Goal: Book appointment/travel/reservation

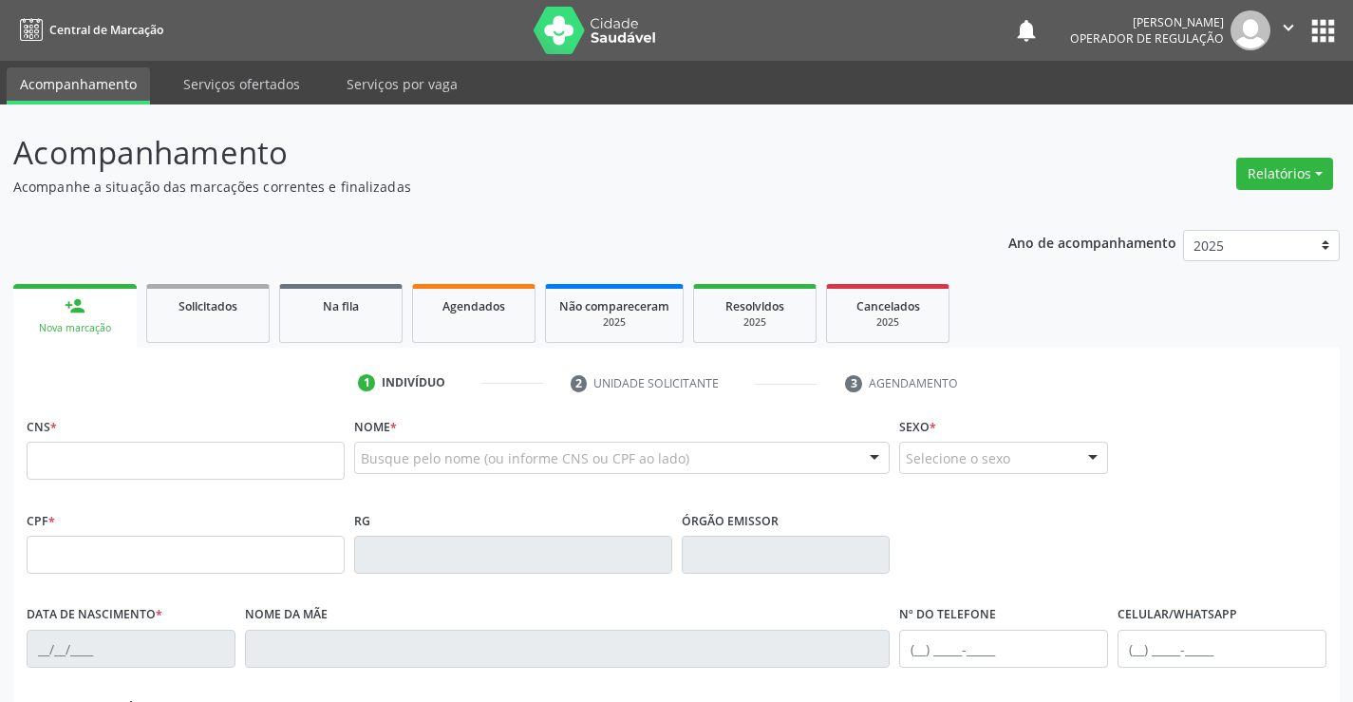
click at [310, 463] on input "text" at bounding box center [186, 460] width 318 height 38
type input "704 1001 5262 1071"
type input "1012586316"
type input "1[DATE]"
type input "[PHONE_NUMBER]"
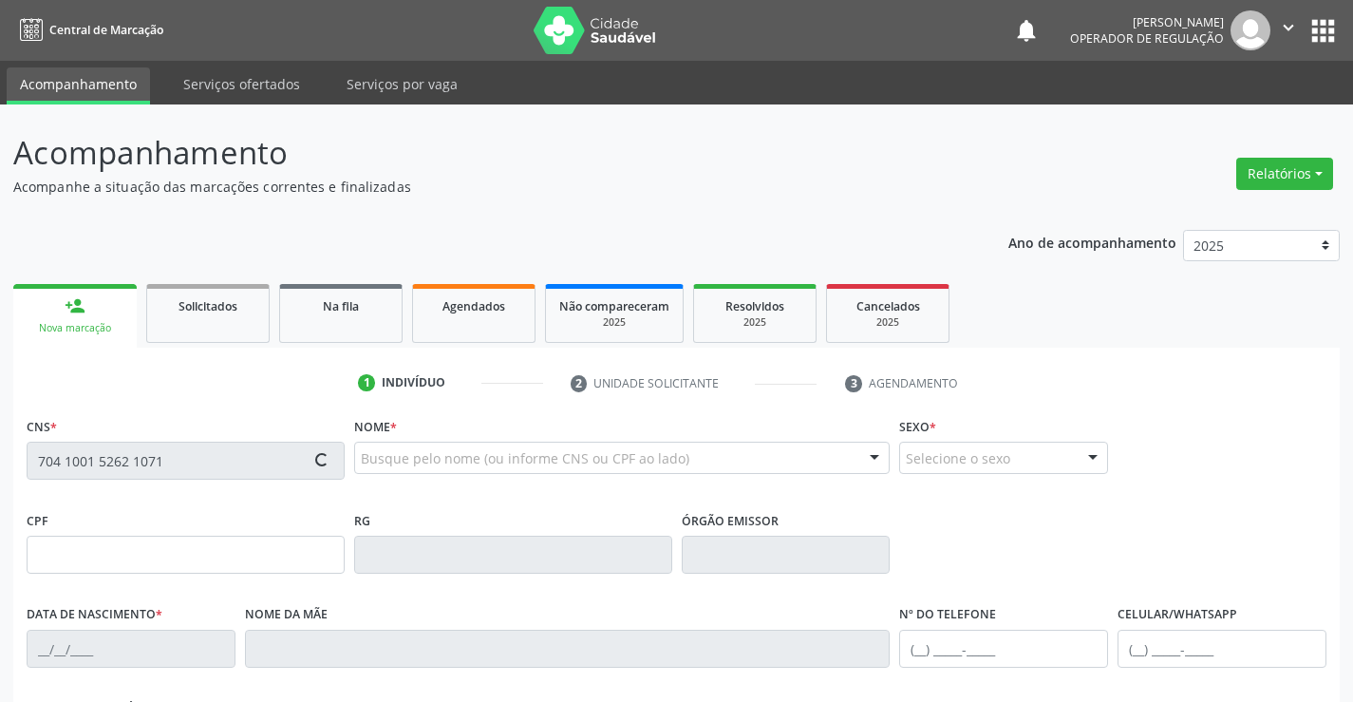
type input "006.722.575-64"
type input "S/N"
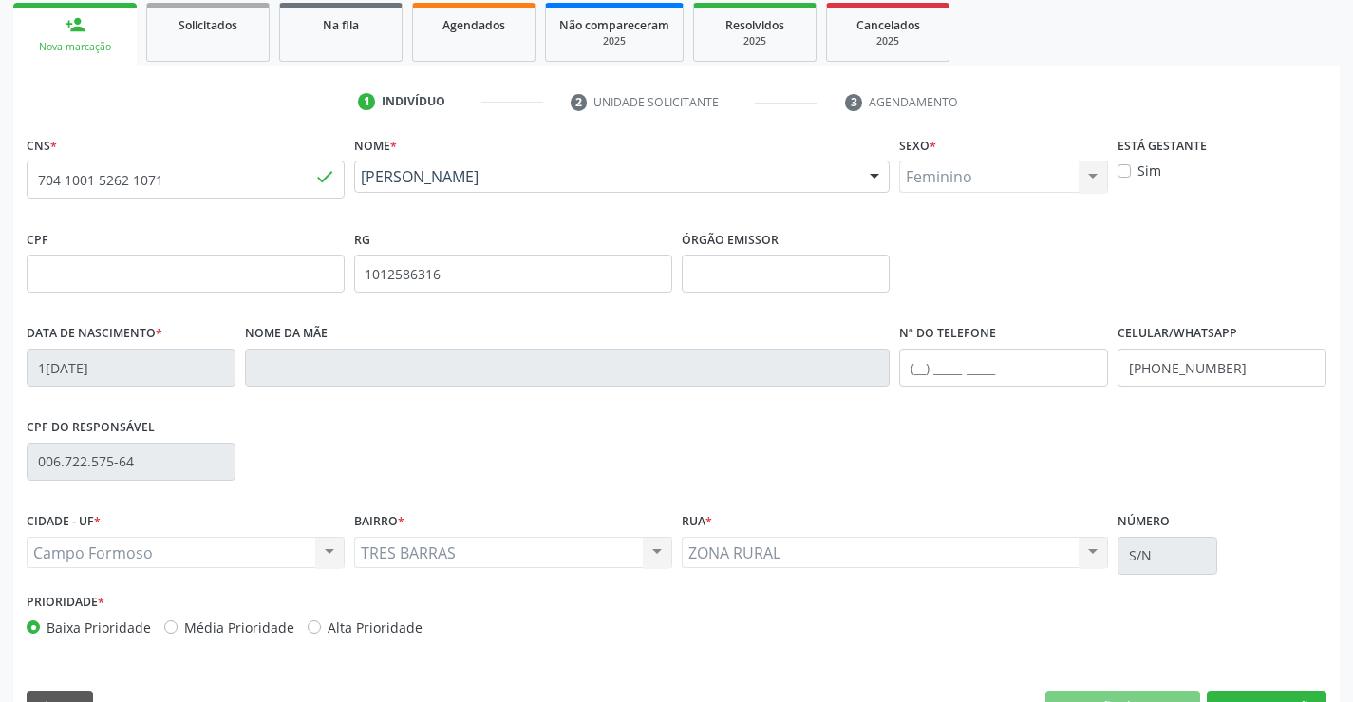
scroll to position [314, 0]
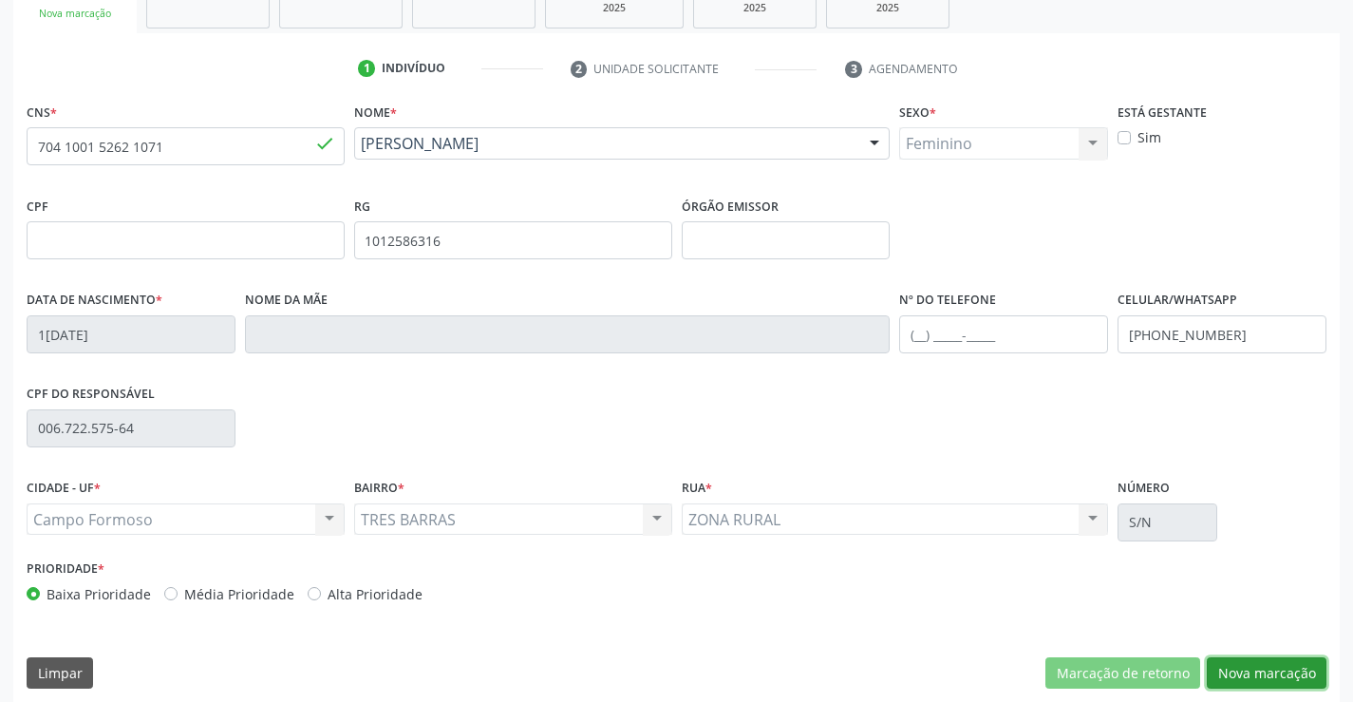
click at [1281, 678] on button "Nova marcação" at bounding box center [1267, 673] width 120 height 32
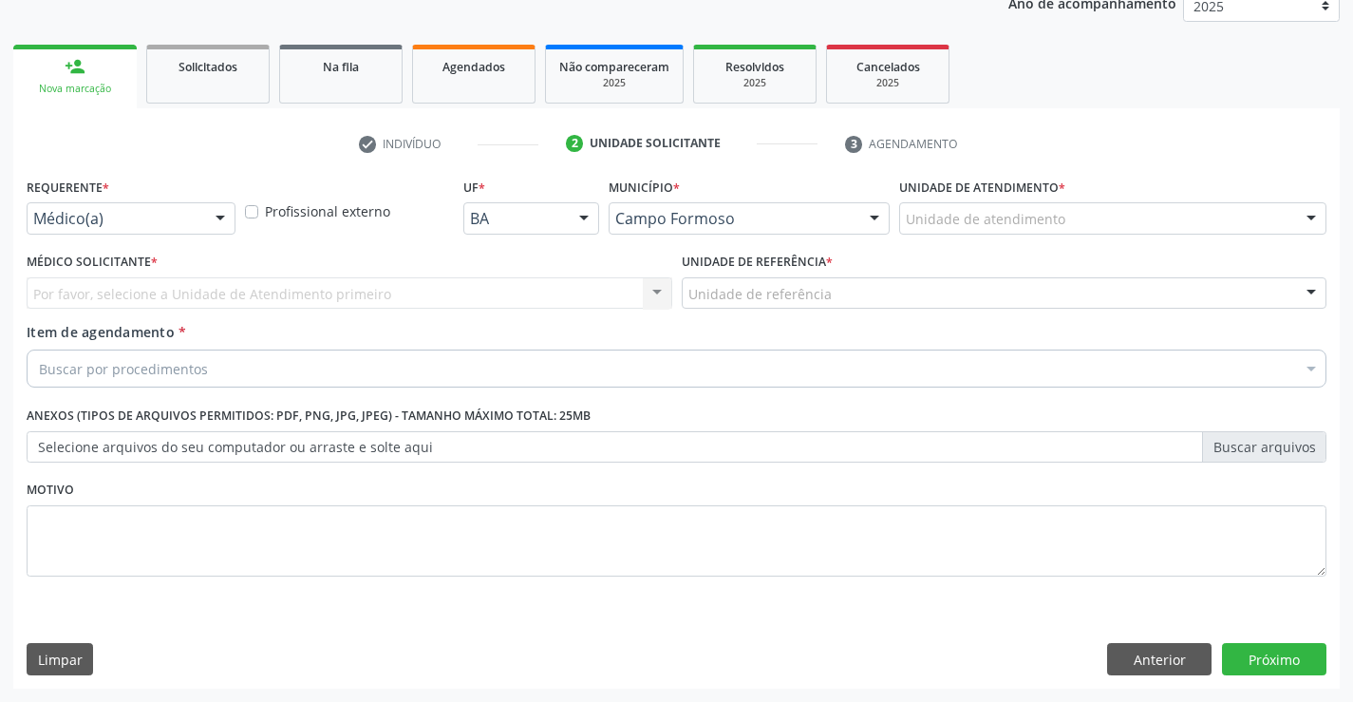
scroll to position [239, 0]
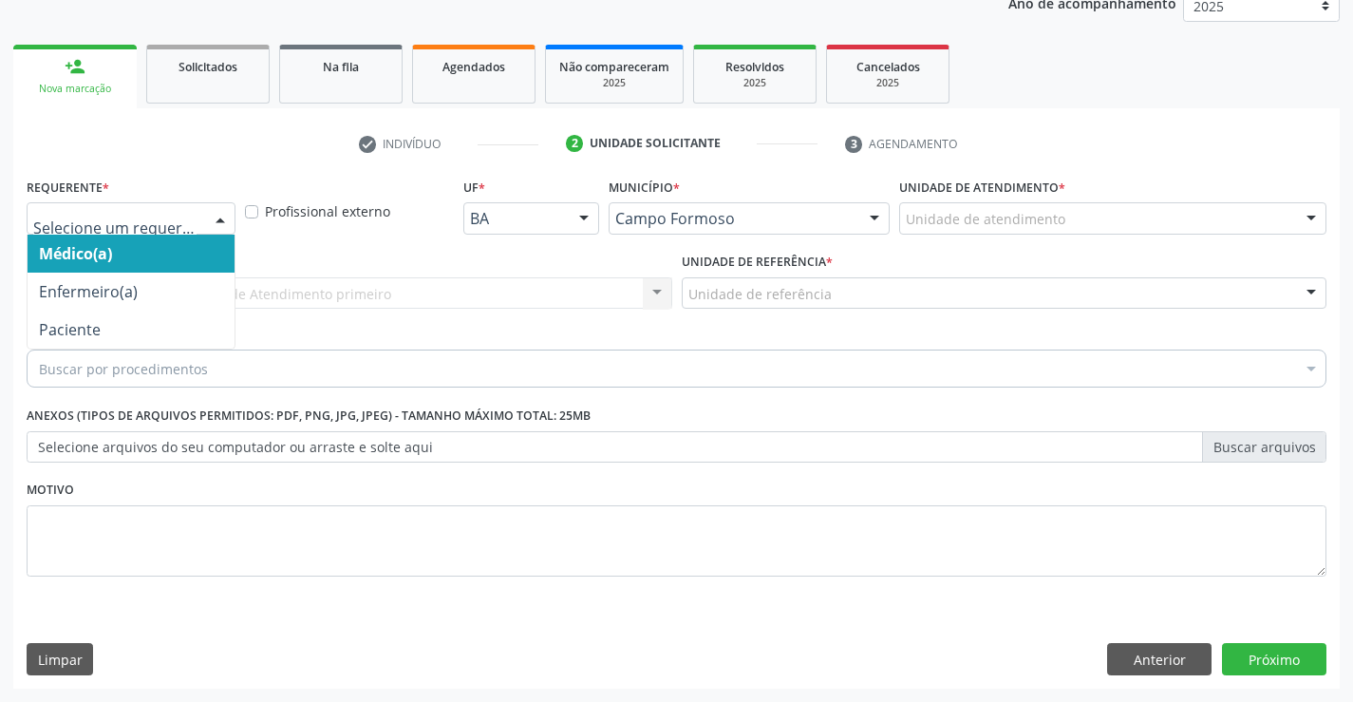
click at [220, 212] on div at bounding box center [220, 219] width 28 height 32
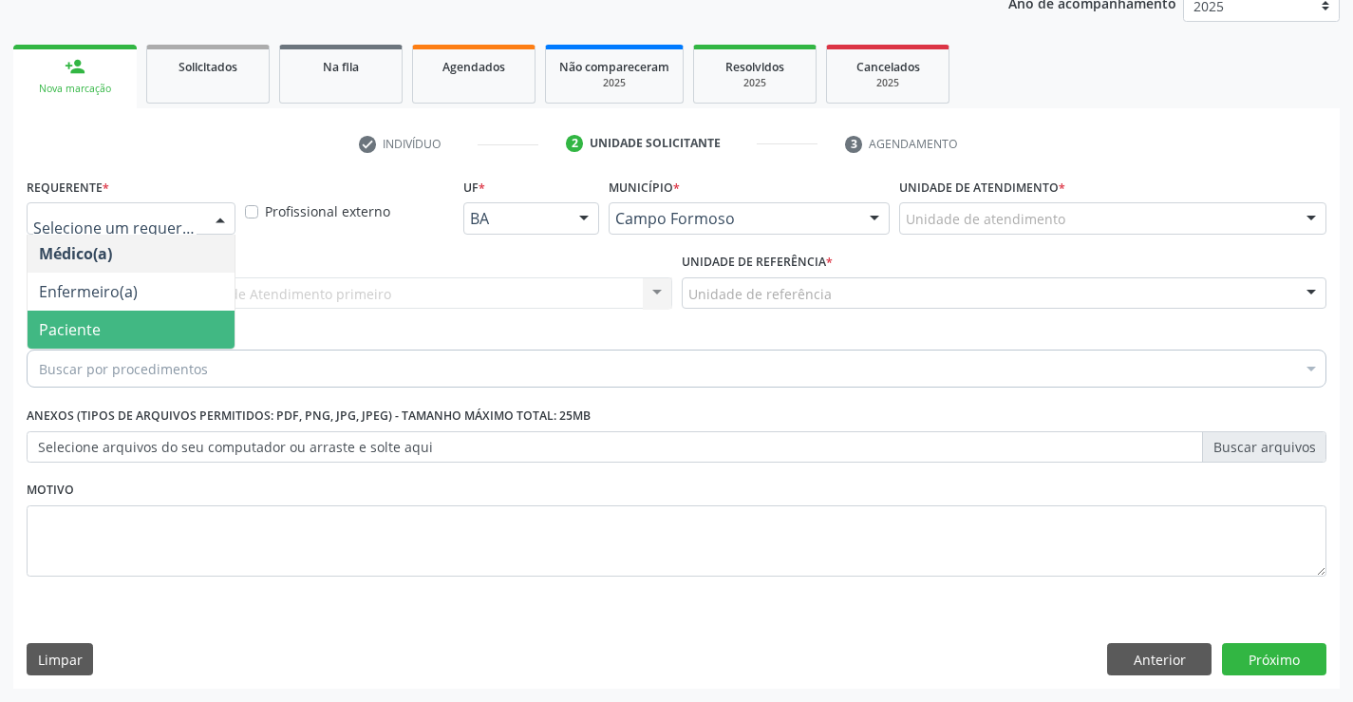
click at [166, 331] on span "Paciente" at bounding box center [131, 329] width 207 height 38
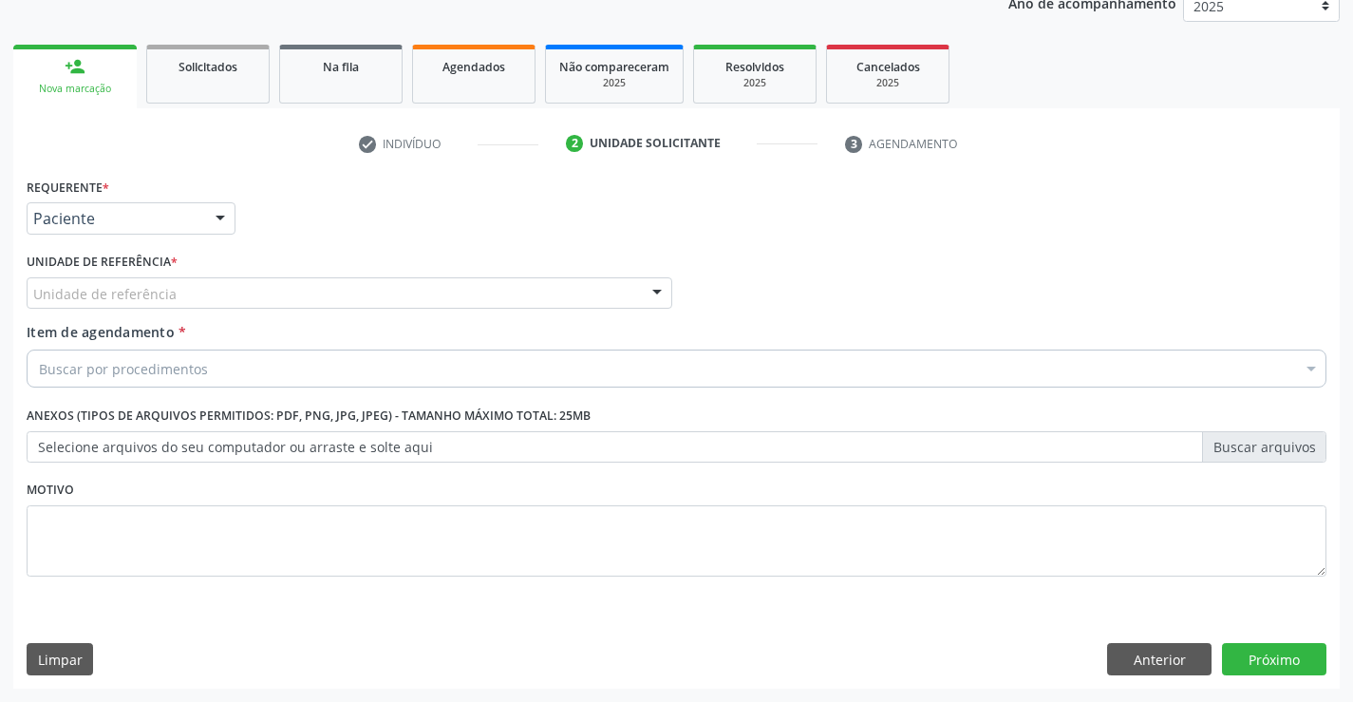
click at [172, 297] on div "Unidade de referência" at bounding box center [350, 293] width 646 height 32
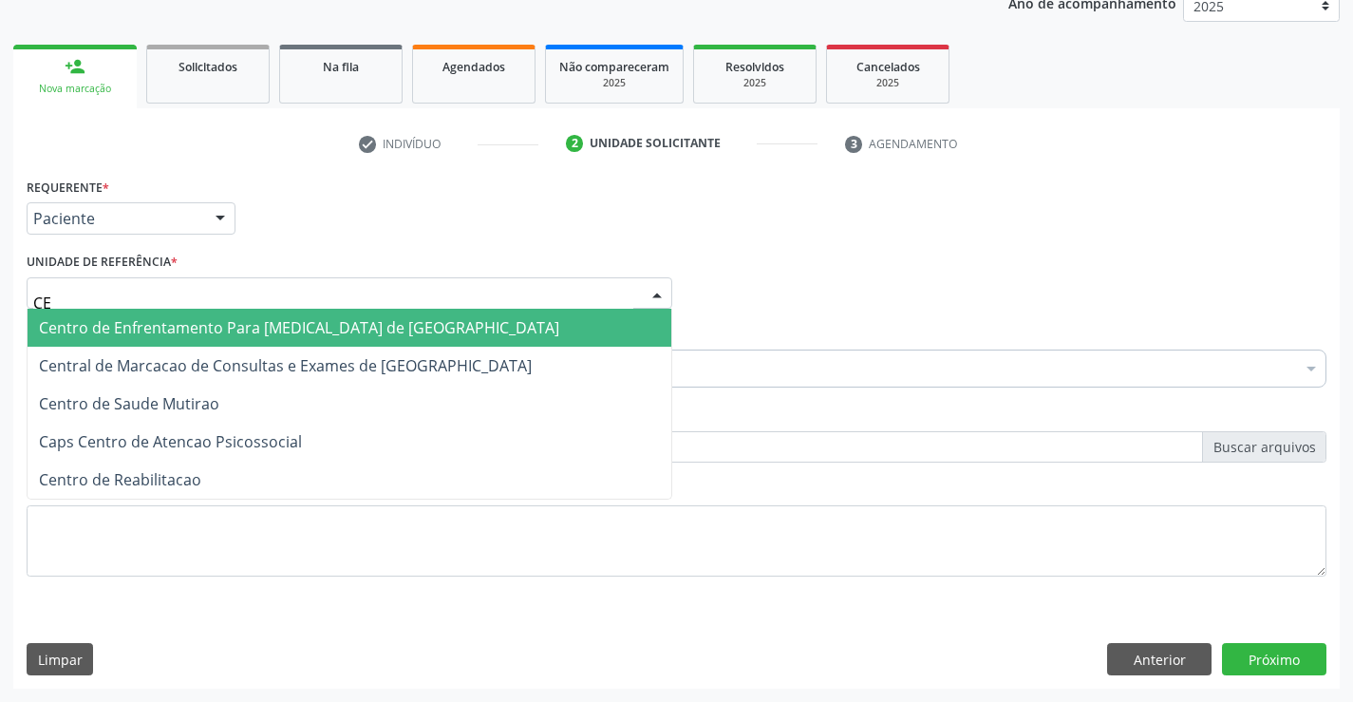
type input "CEN"
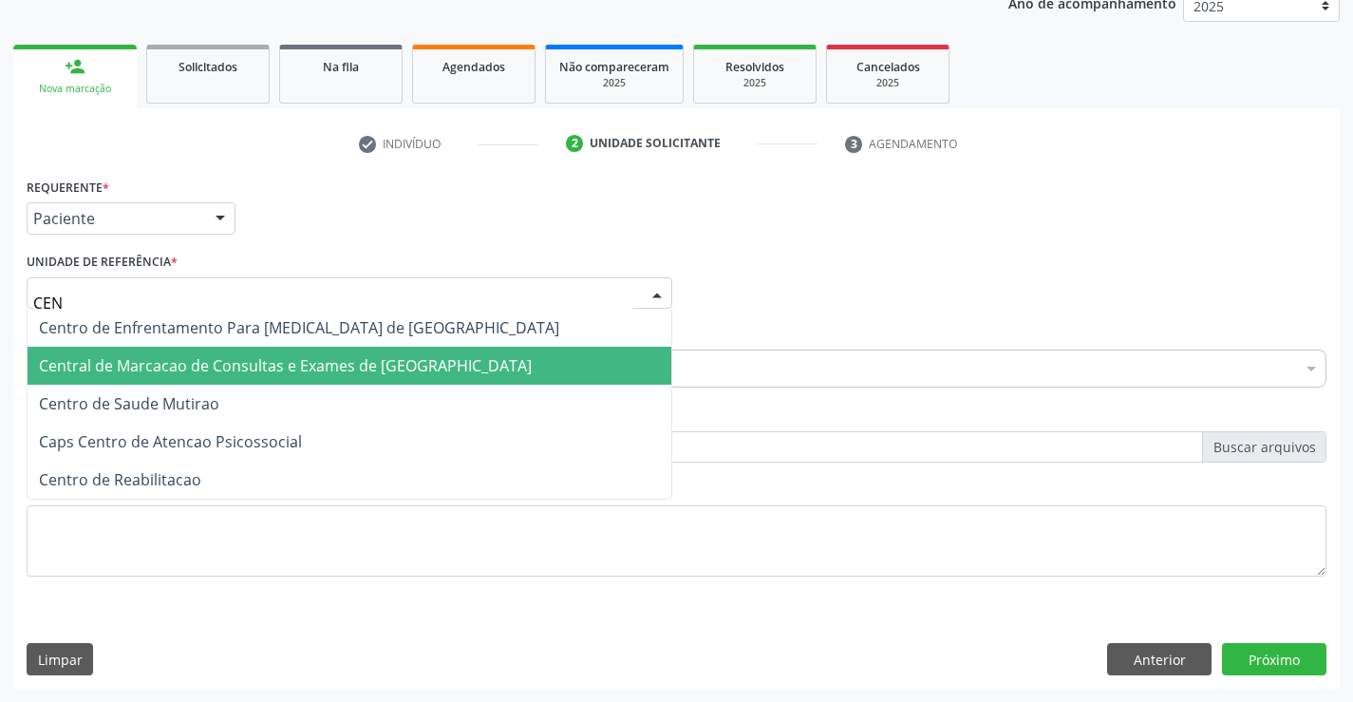
click at [174, 370] on span "Central de Marcacao de Consultas e Exames de [GEOGRAPHIC_DATA]" at bounding box center [285, 365] width 493 height 21
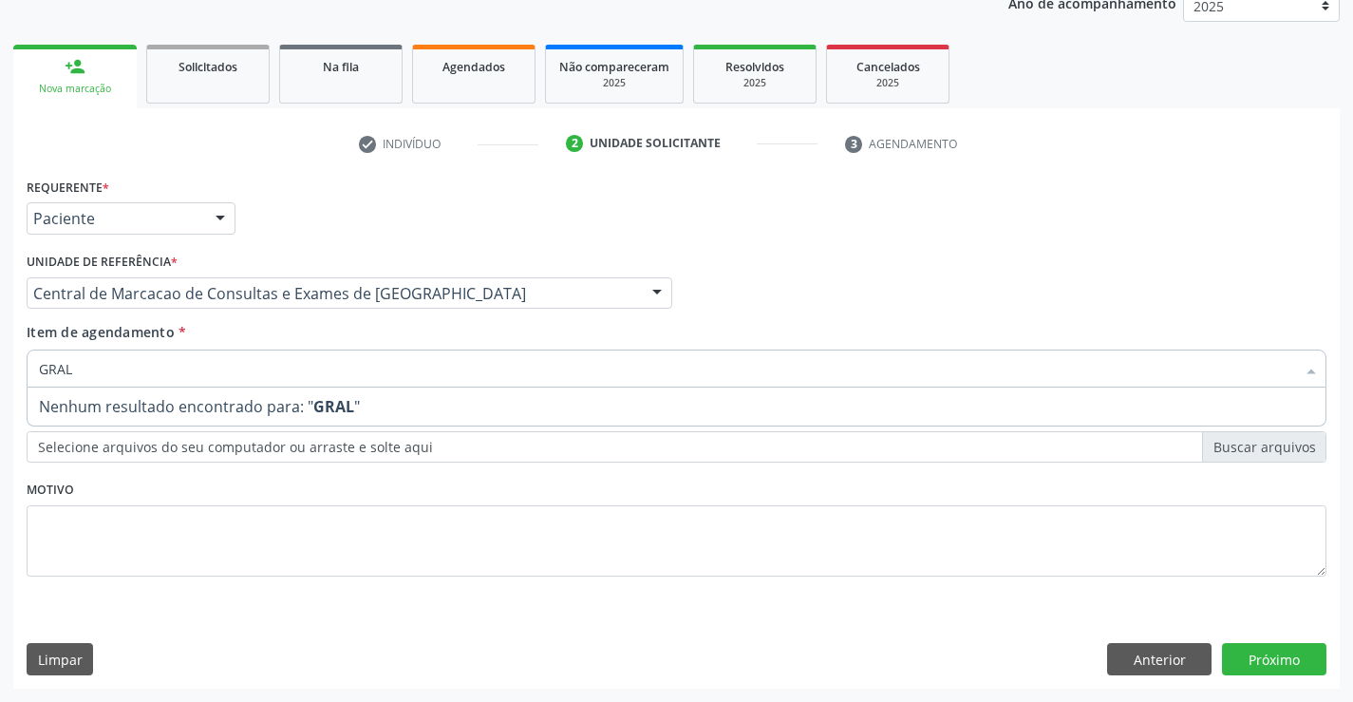
click at [46, 369] on input "GRAL" at bounding box center [667, 368] width 1256 height 38
type input "GERAL"
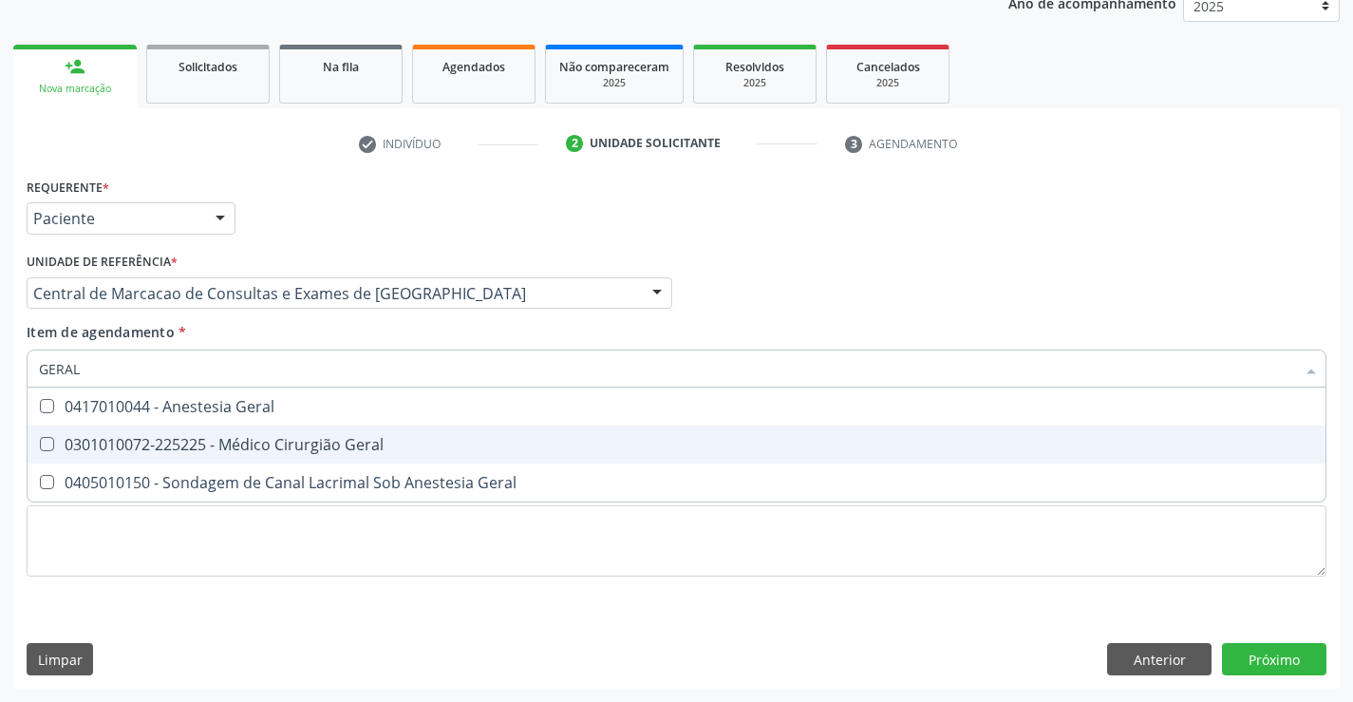
click at [250, 446] on div "0301010072-225225 - Médico Cirurgião Geral" at bounding box center [676, 444] width 1275 height 15
checkbox Geral "true"
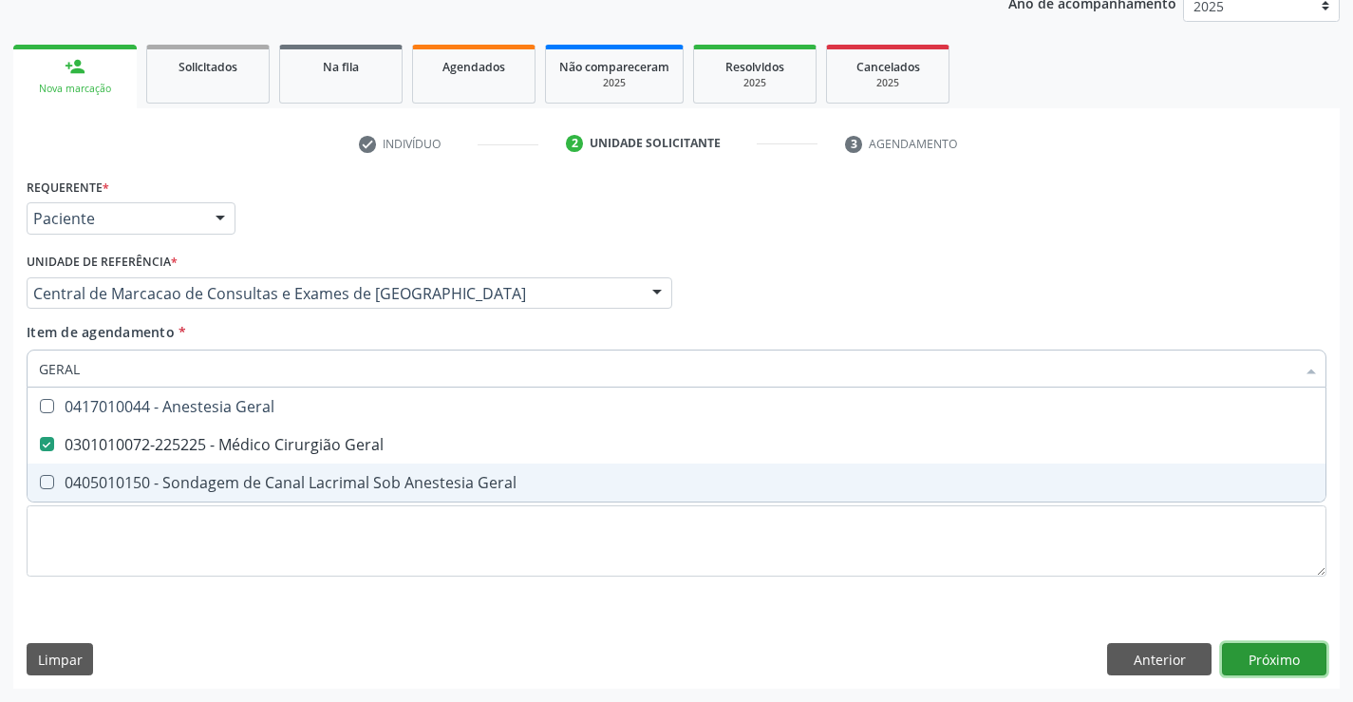
click at [1274, 658] on div "Requerente * Paciente Médico(a) Enfermeiro(a) Paciente Nenhum resultado encontr…" at bounding box center [676, 430] width 1326 height 515
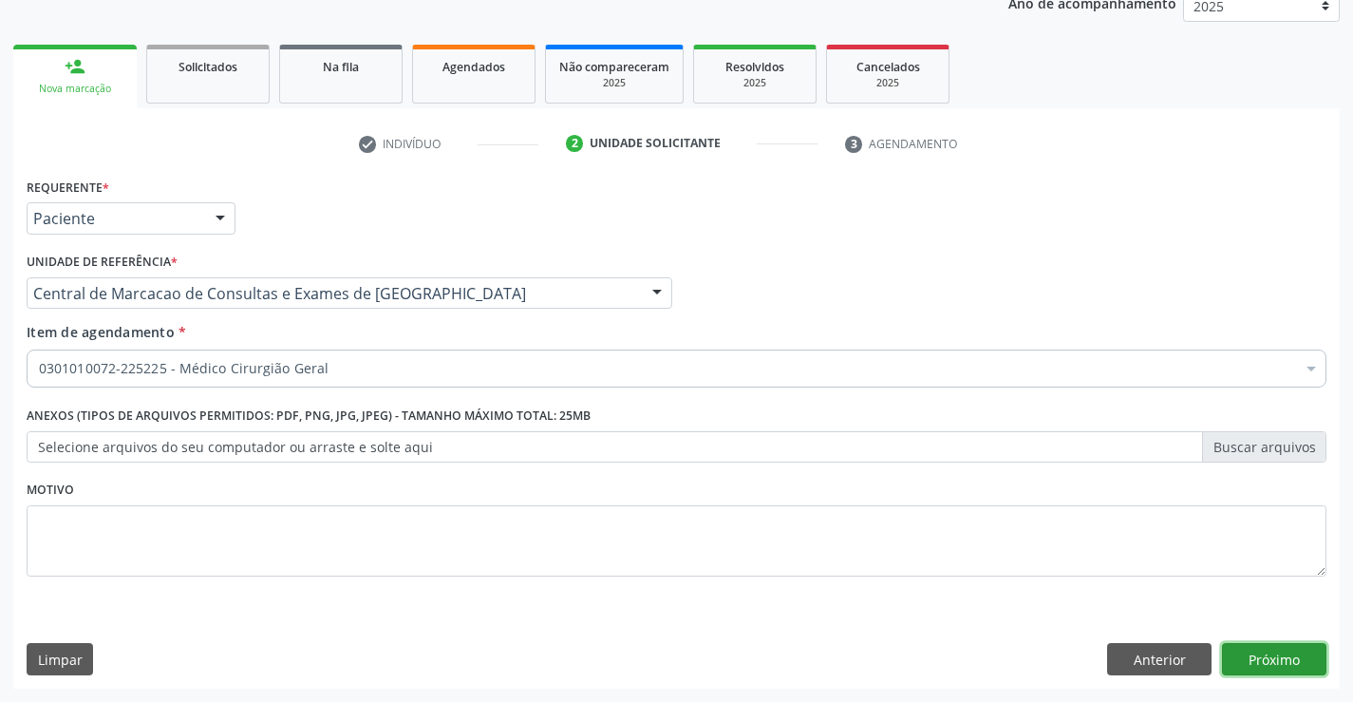
click at [1244, 659] on button "Próximo" at bounding box center [1274, 659] width 104 height 32
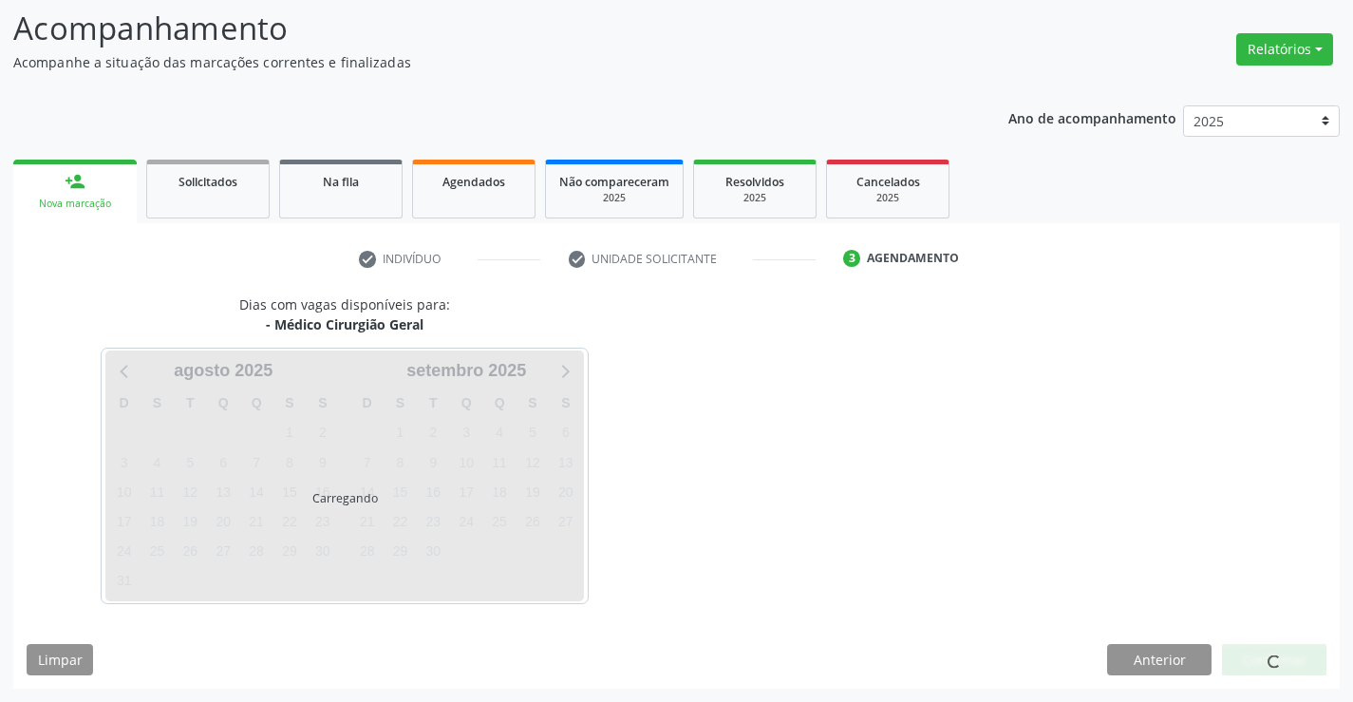
scroll to position [124, 0]
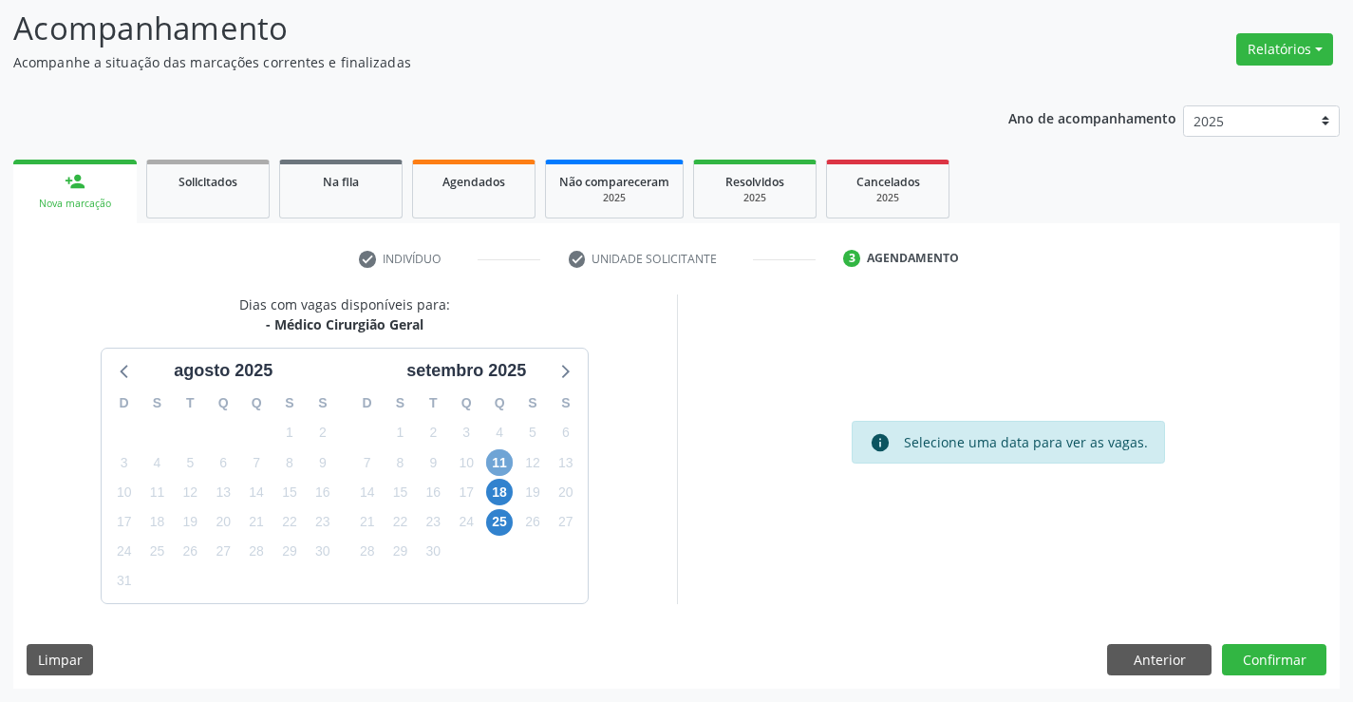
click at [502, 460] on span "11" at bounding box center [499, 462] width 27 height 27
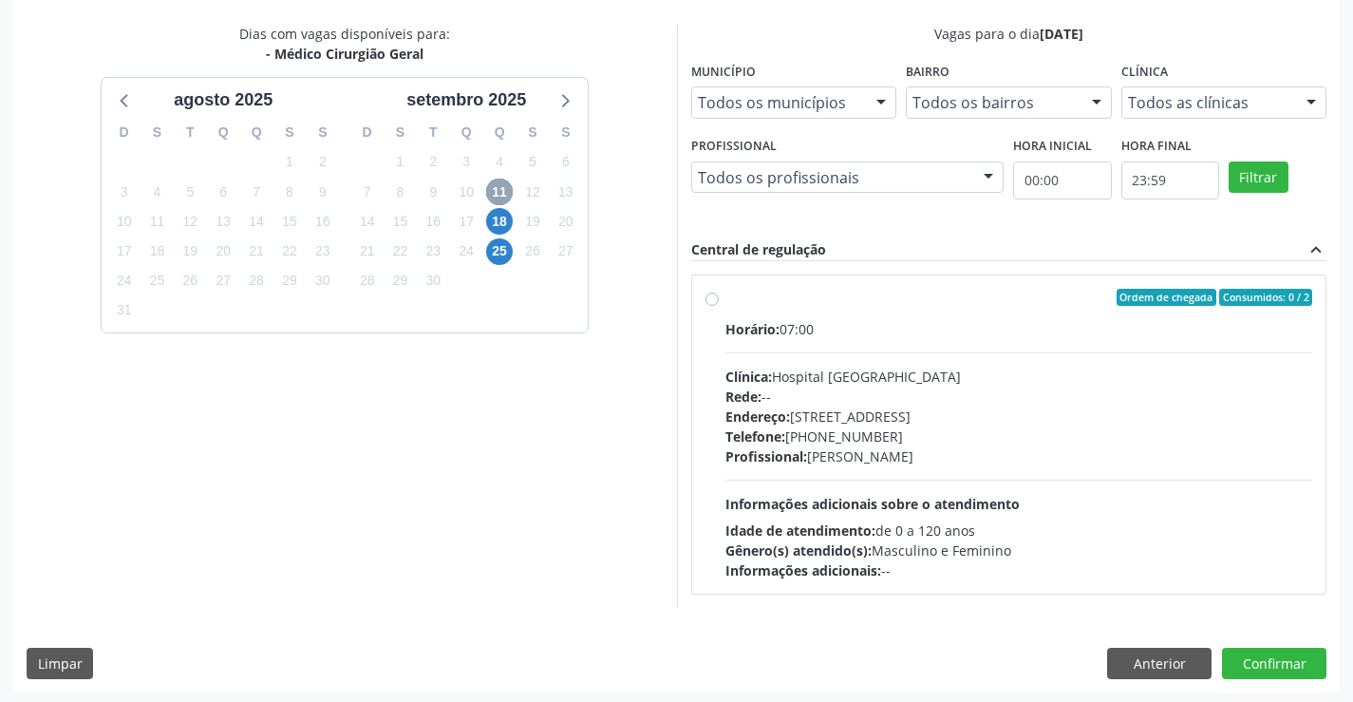
scroll to position [399, 0]
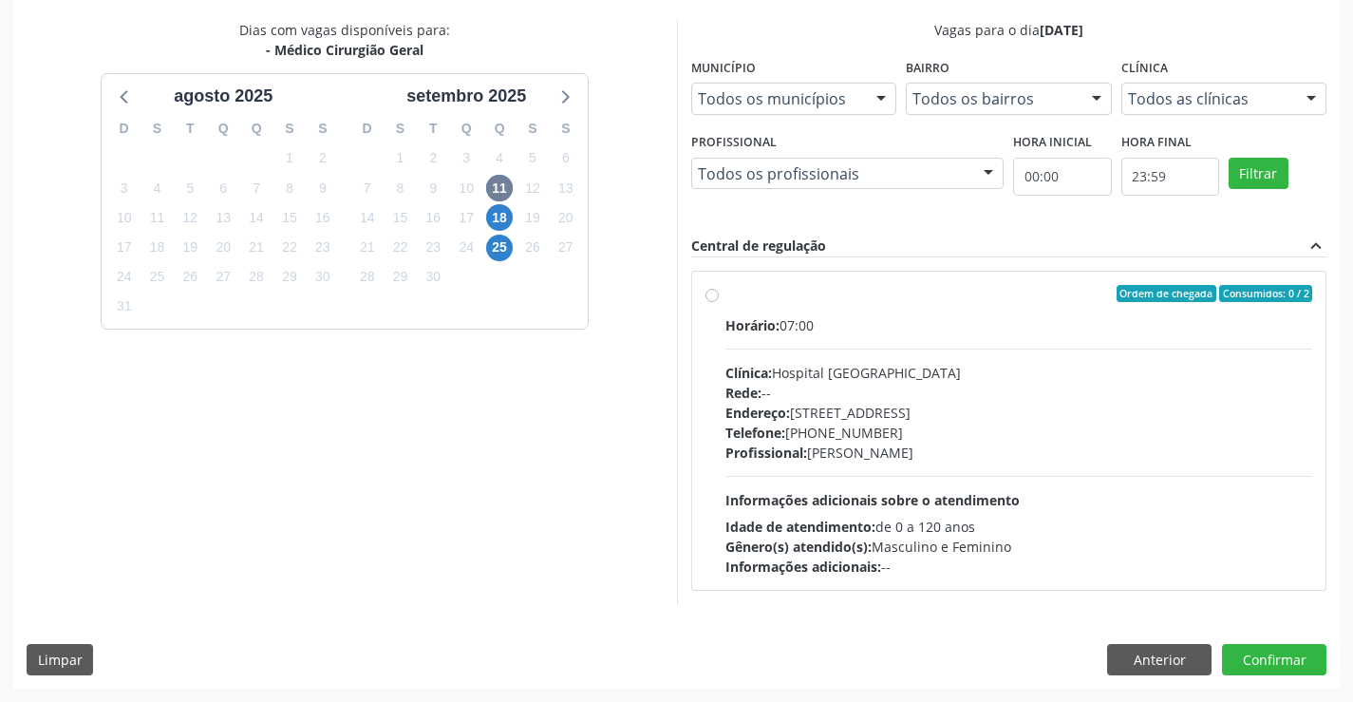
click at [725, 295] on label "Ordem de chegada Consumidos: 0 / 2 Horário: 07:00 Clínica: Hospital [GEOGRAPHIC…" at bounding box center [1019, 430] width 588 height 291
click at [715, 295] on input "Ordem de chegada Consumidos: 0 / 2 Horário: 07:00 Clínica: Hospital [GEOGRAPHIC…" at bounding box center [711, 293] width 13 height 17
radio input "true"
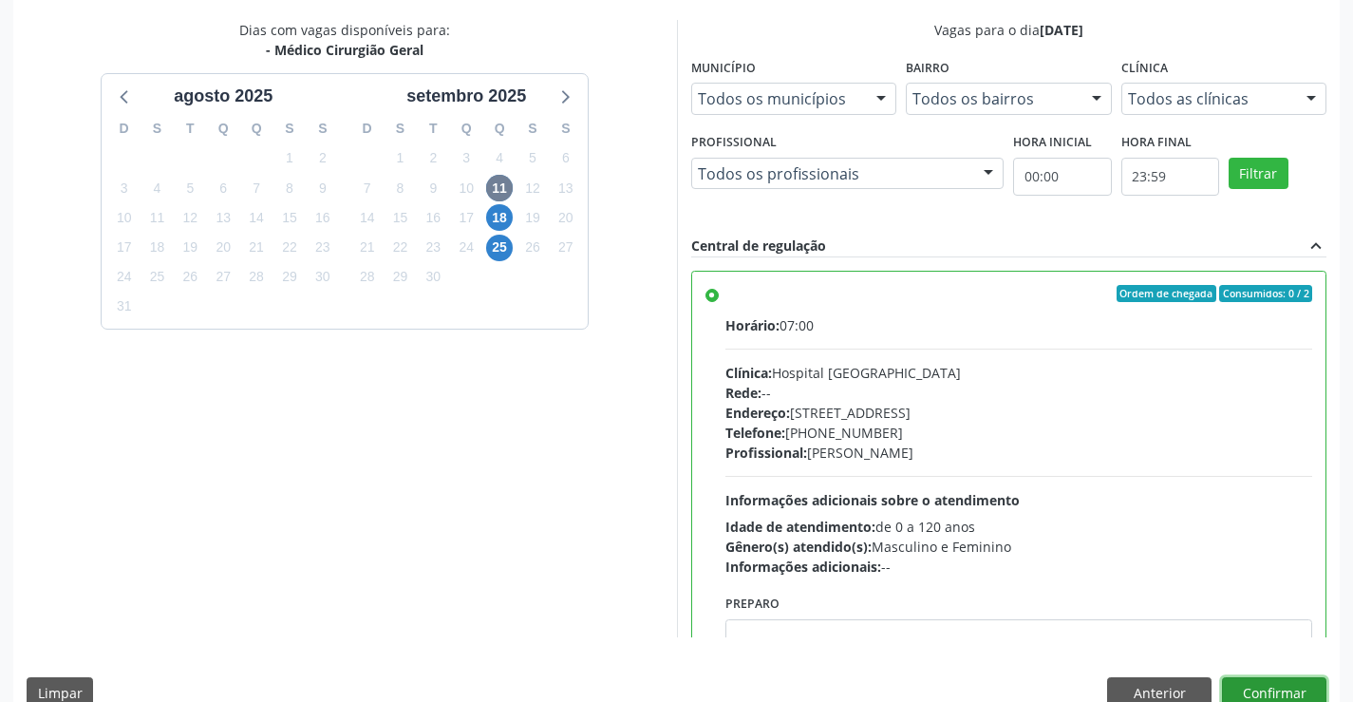
click at [1263, 689] on button "Confirmar" at bounding box center [1274, 693] width 104 height 32
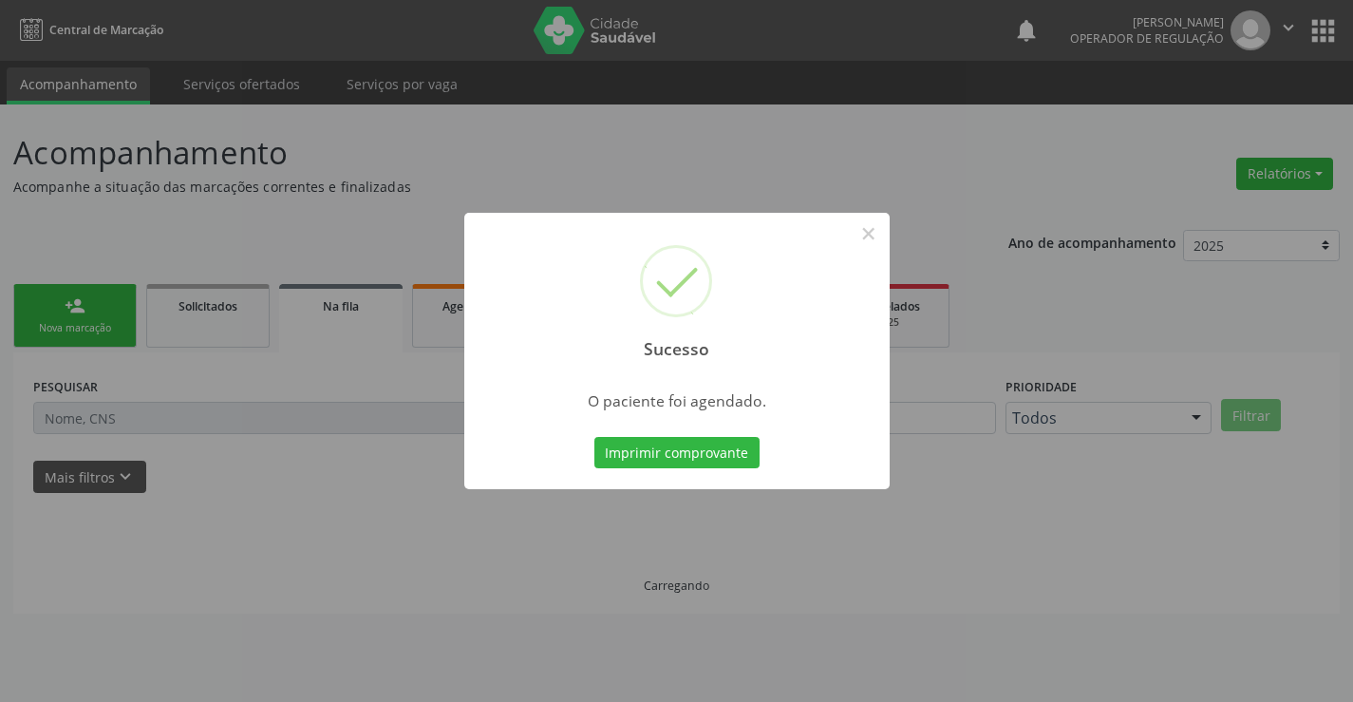
scroll to position [0, 0]
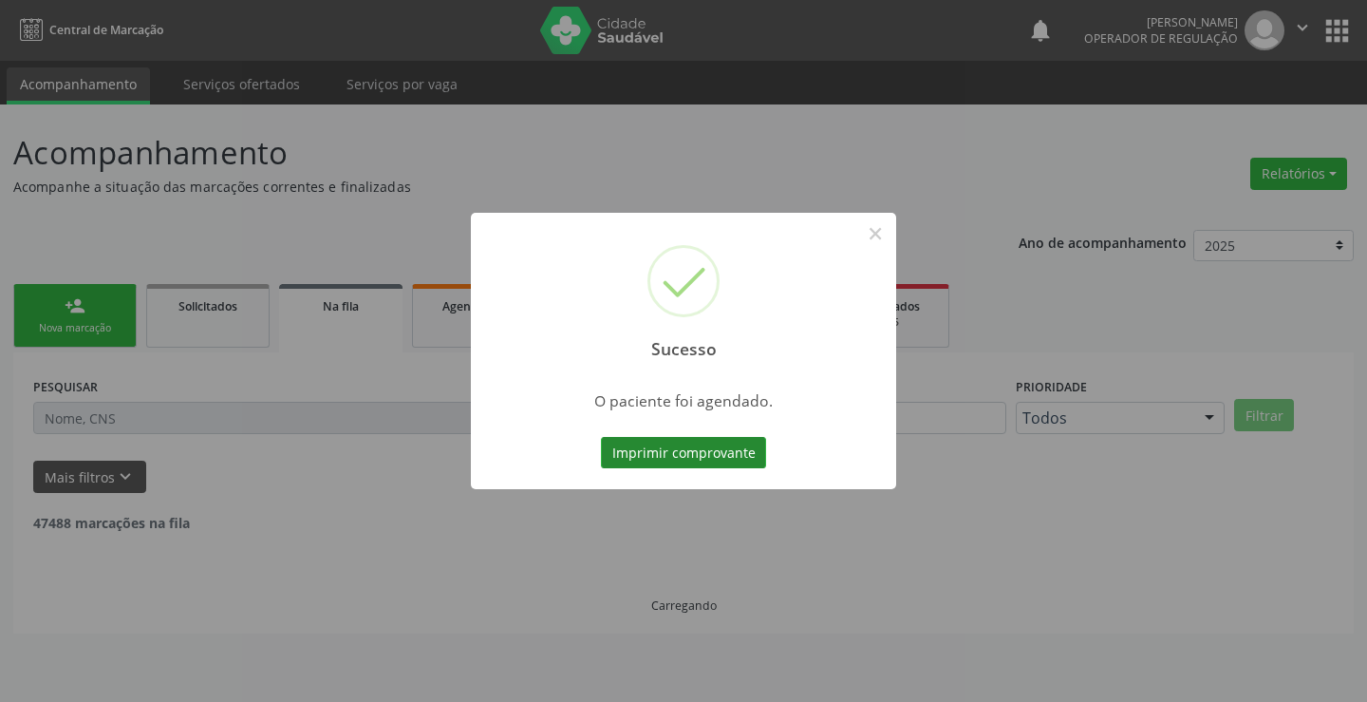
click at [712, 455] on button "Imprimir comprovante" at bounding box center [683, 453] width 165 height 32
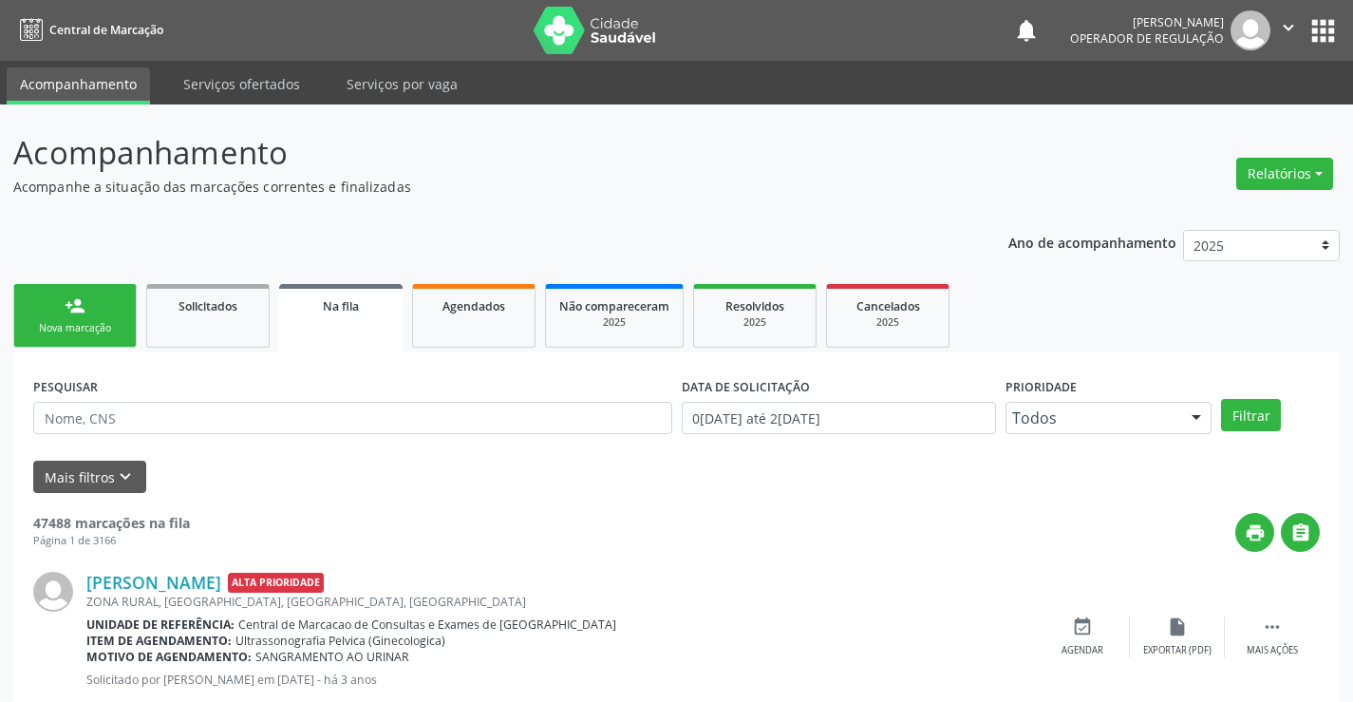
click at [66, 321] on div "Nova marcação" at bounding box center [75, 328] width 95 height 14
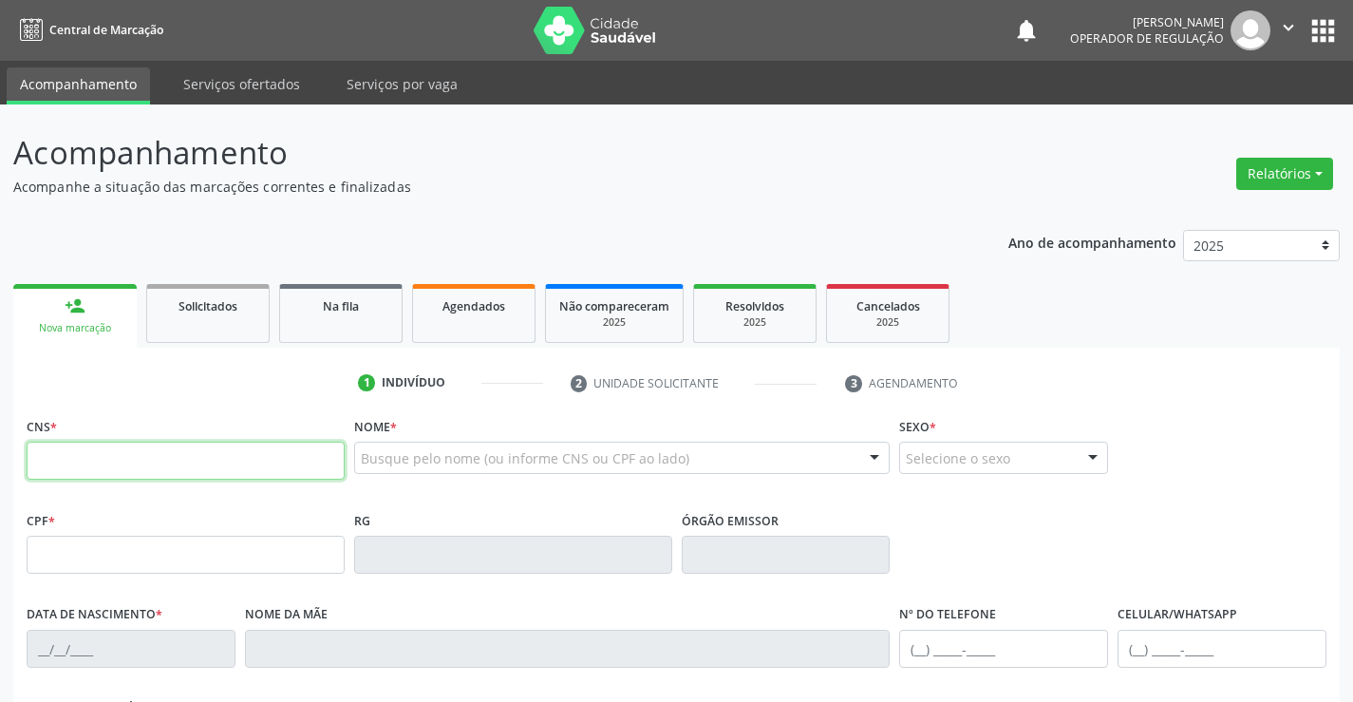
click at [88, 466] on input "text" at bounding box center [186, 460] width 318 height 38
type input "702 0068 7248 4587"
type input "2224703462"
type input "1[DATE]"
type input "079.995.565-56"
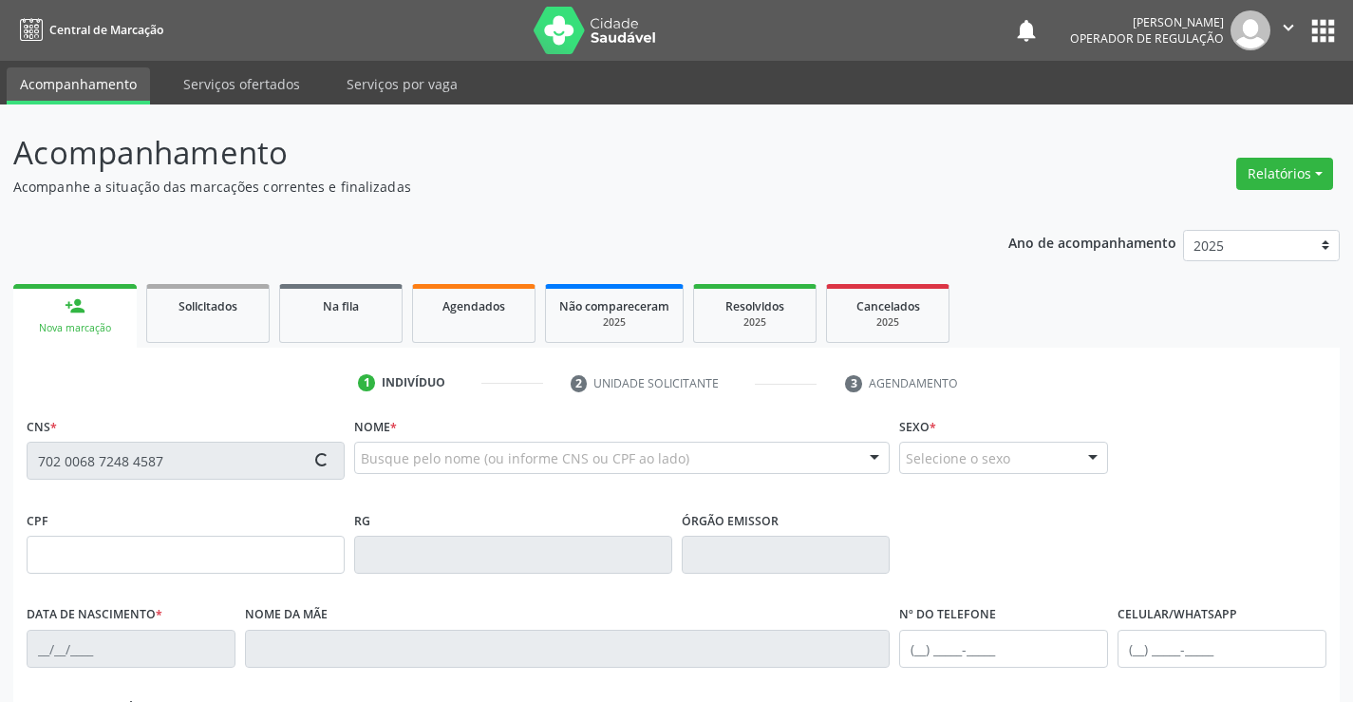
type input "S/N"
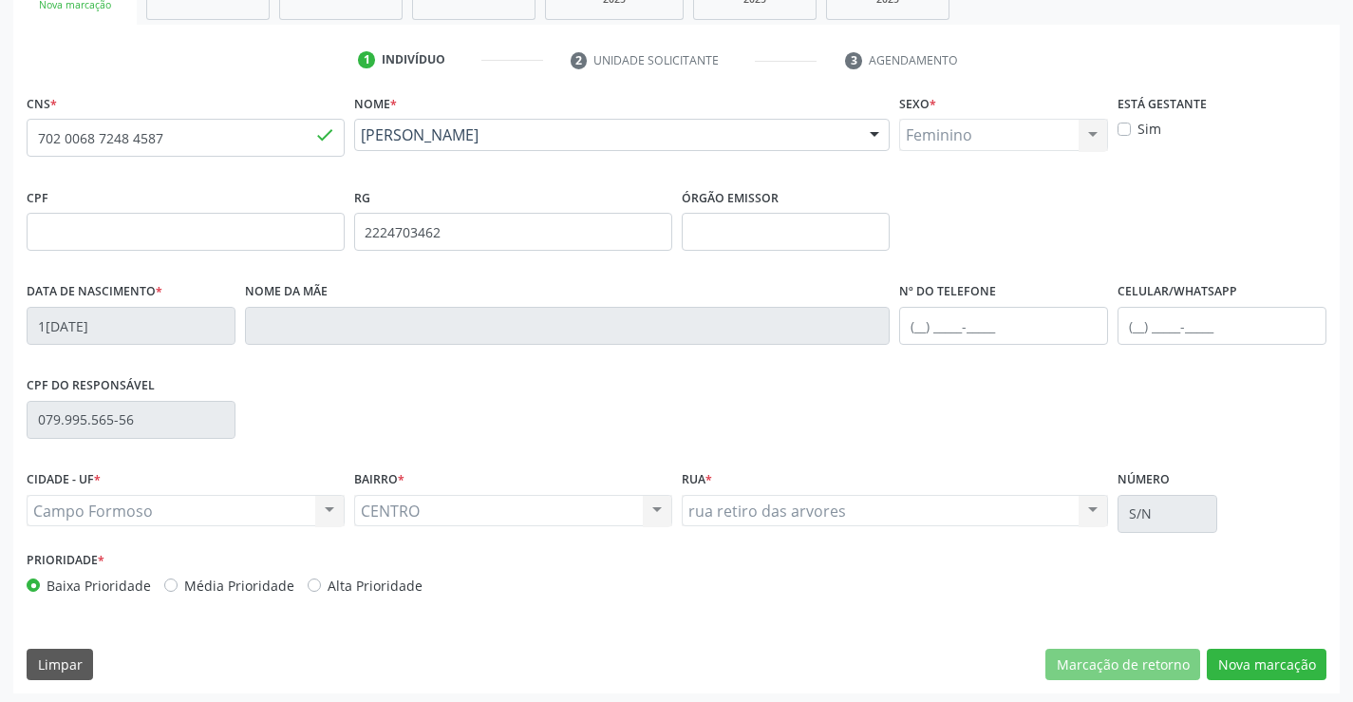
scroll to position [328, 0]
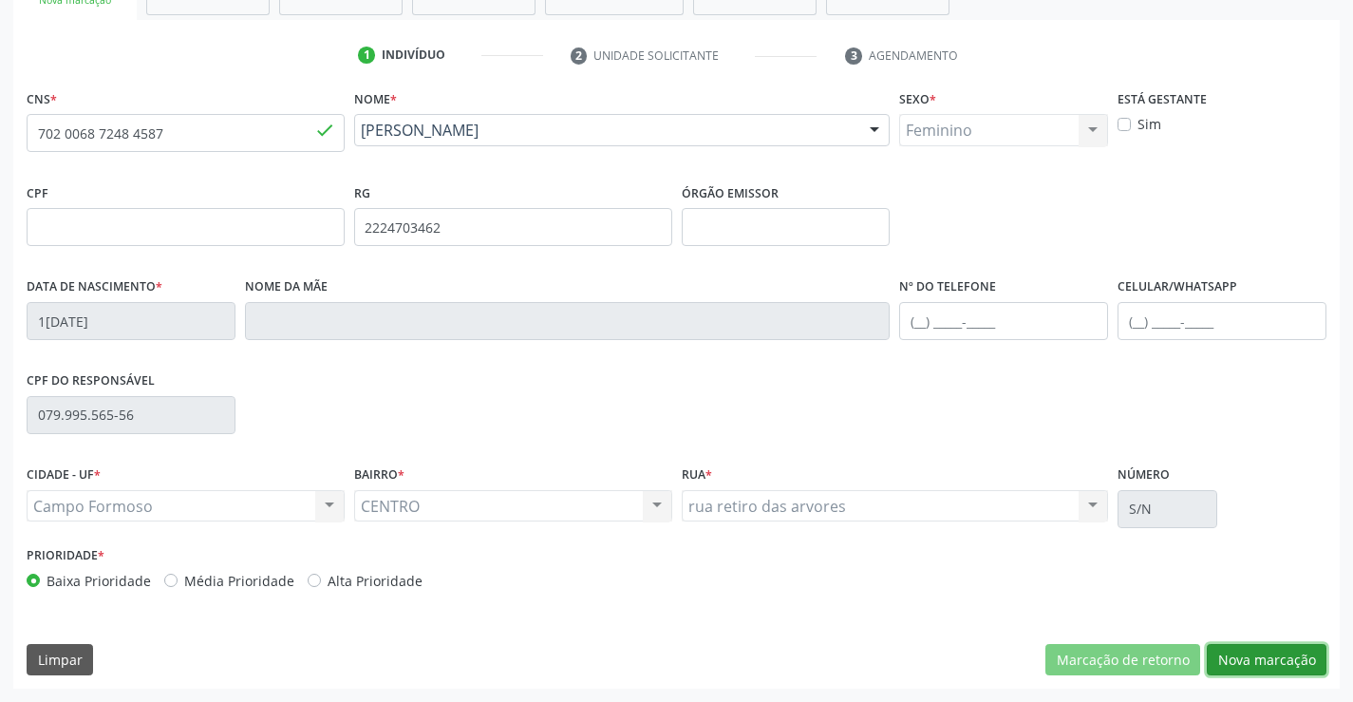
click at [1249, 656] on button "Nova marcação" at bounding box center [1267, 660] width 120 height 32
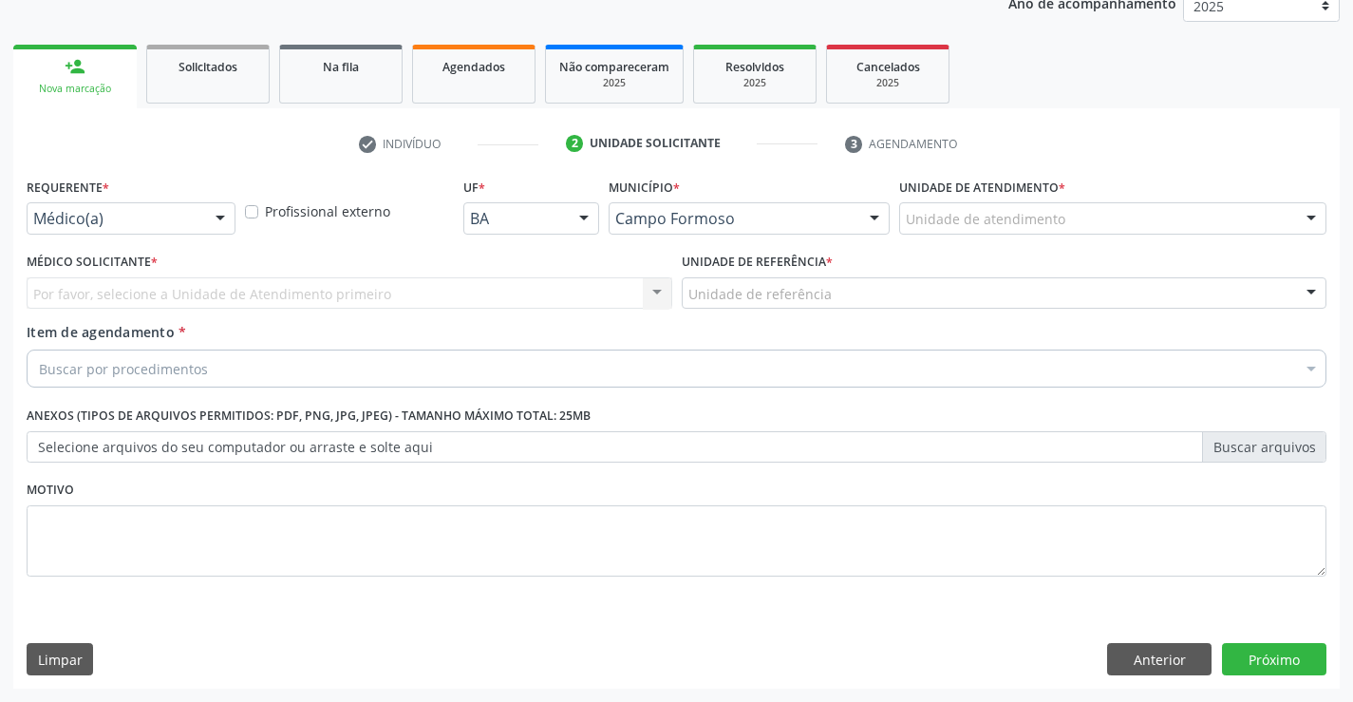
scroll to position [239, 0]
click at [221, 215] on div at bounding box center [220, 219] width 28 height 32
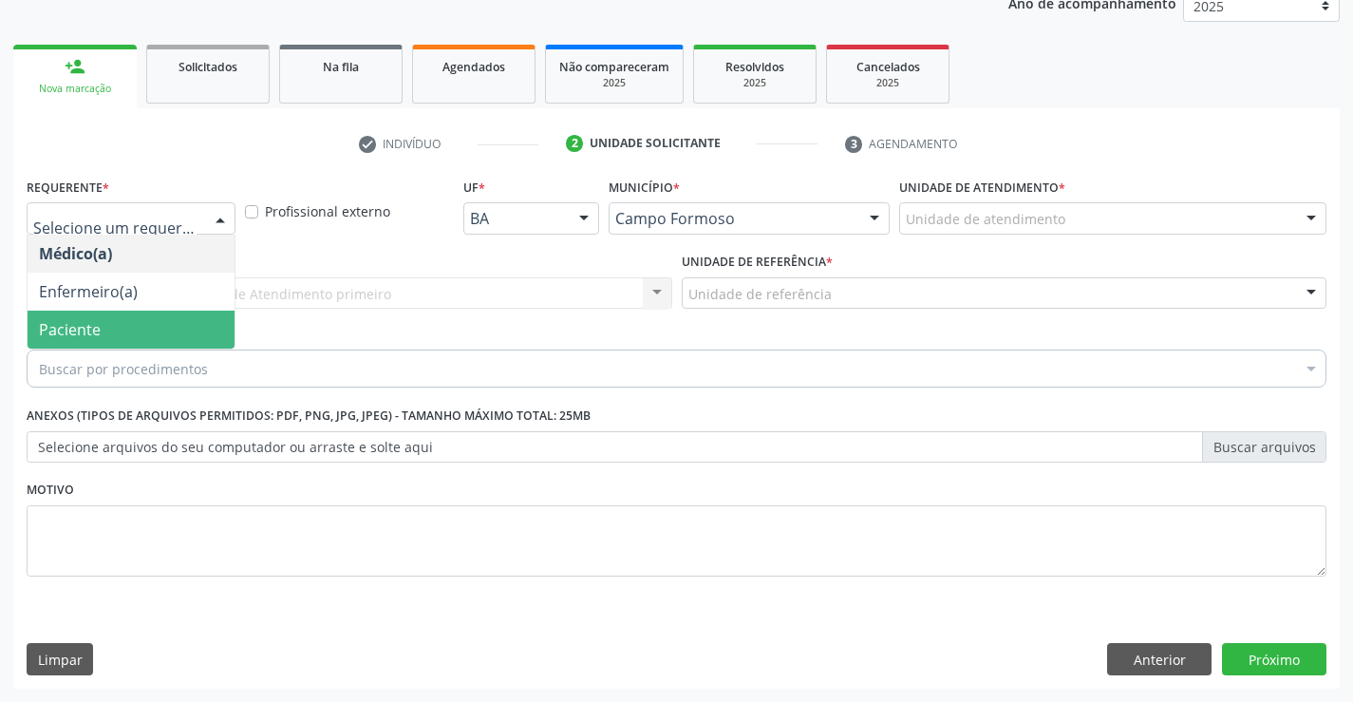
click at [125, 326] on span "Paciente" at bounding box center [131, 329] width 207 height 38
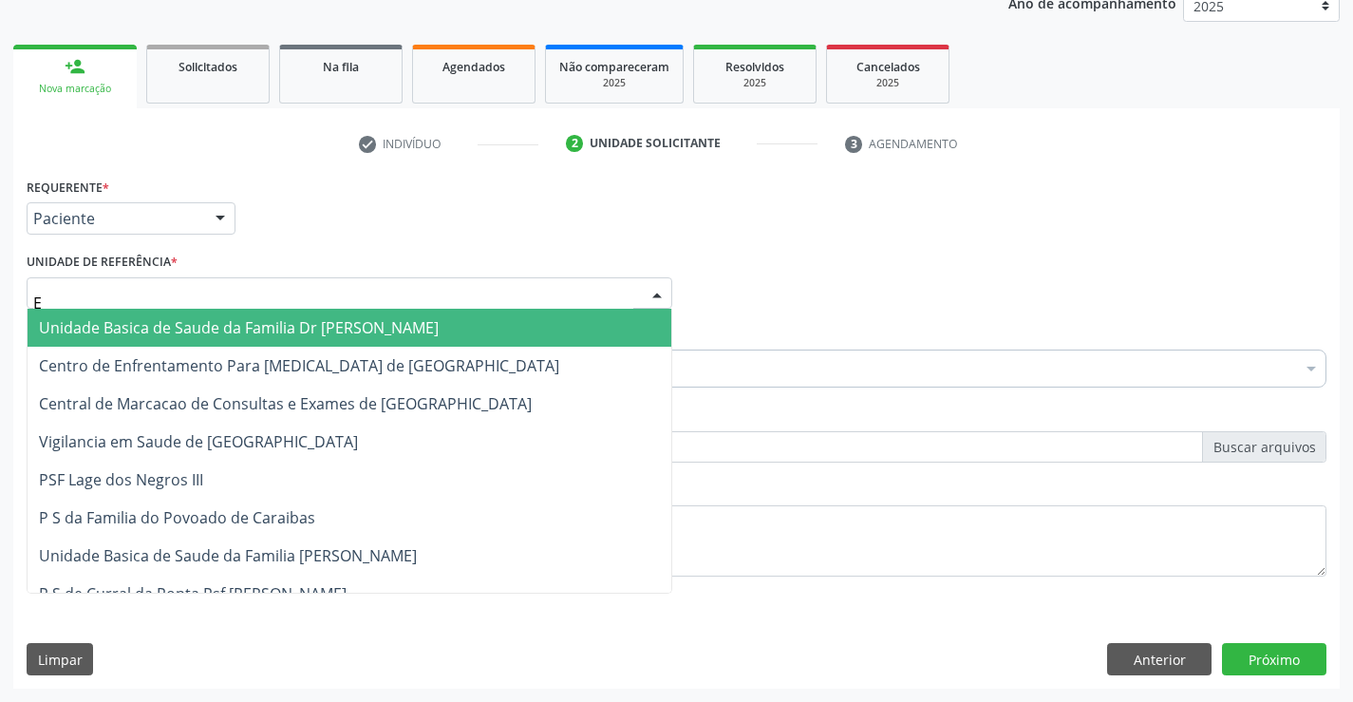
type input "EN"
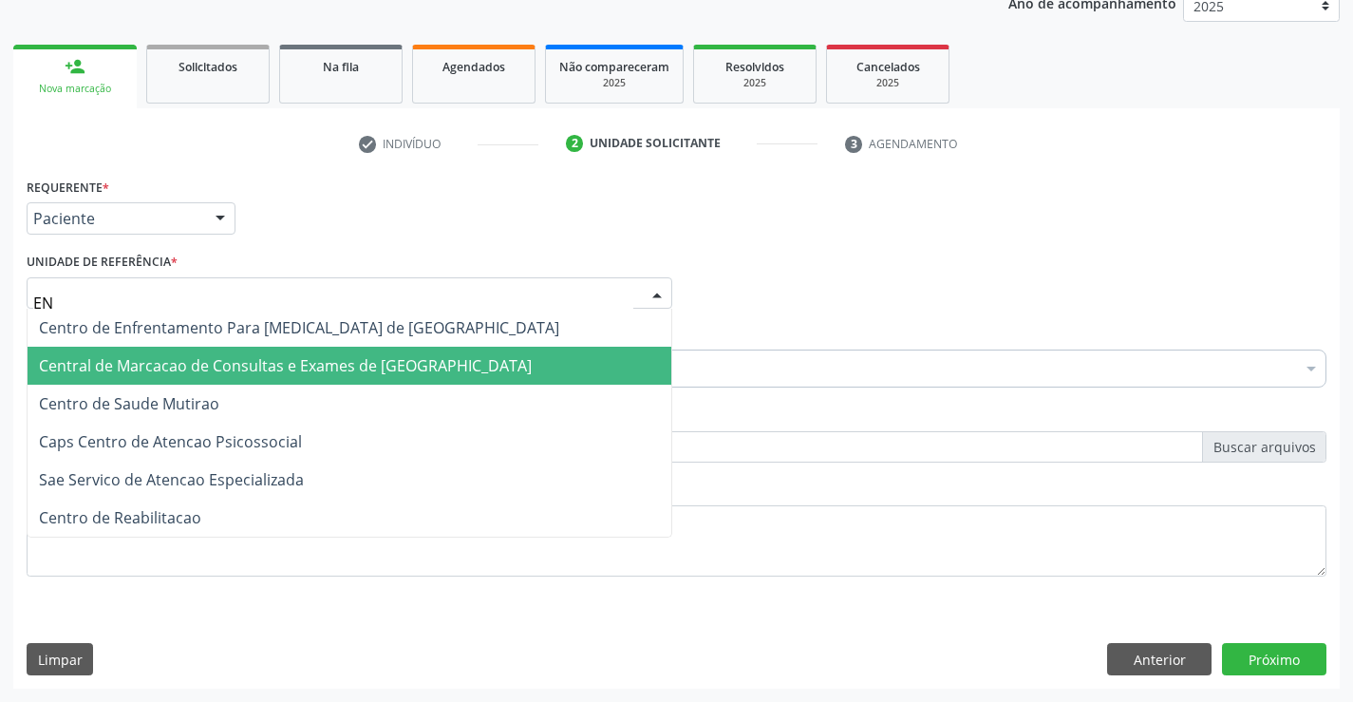
click at [116, 368] on span "Central de Marcacao de Consultas e Exames de [GEOGRAPHIC_DATA]" at bounding box center [285, 365] width 493 height 21
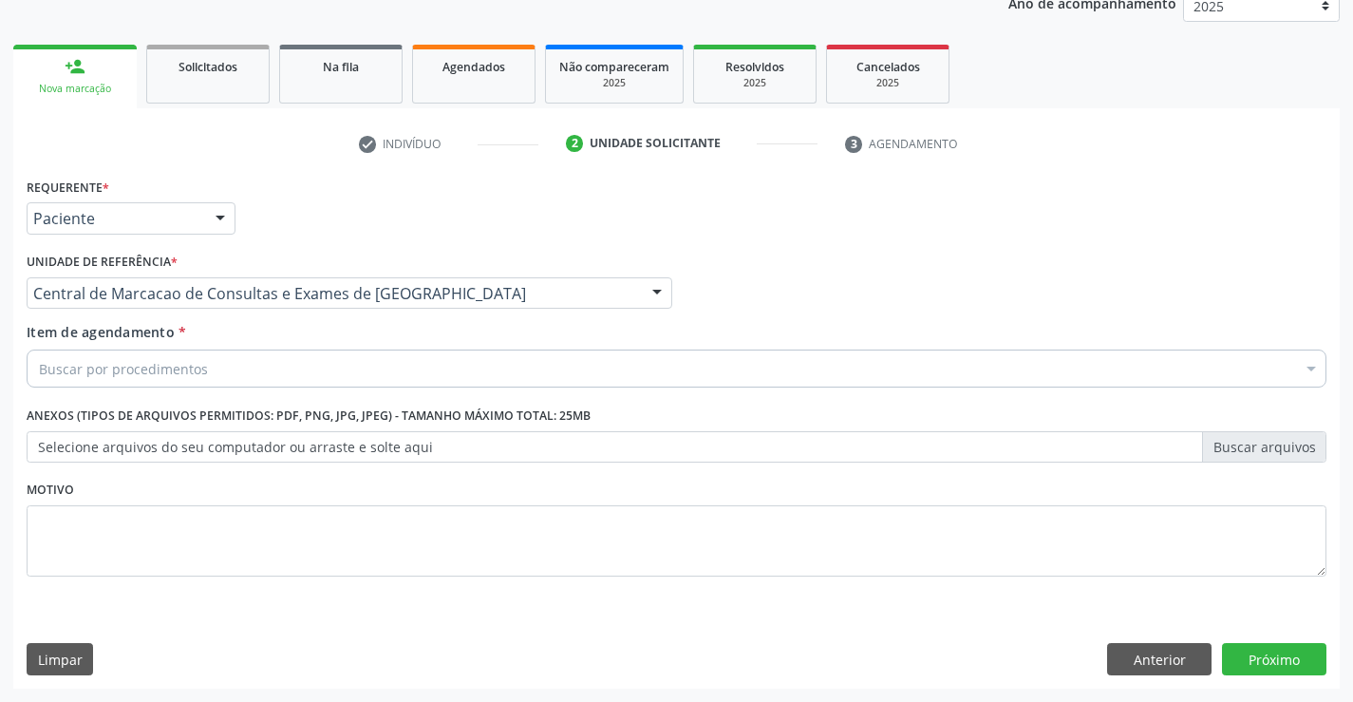
click at [241, 368] on div "Buscar por procedimentos" at bounding box center [677, 368] width 1300 height 38
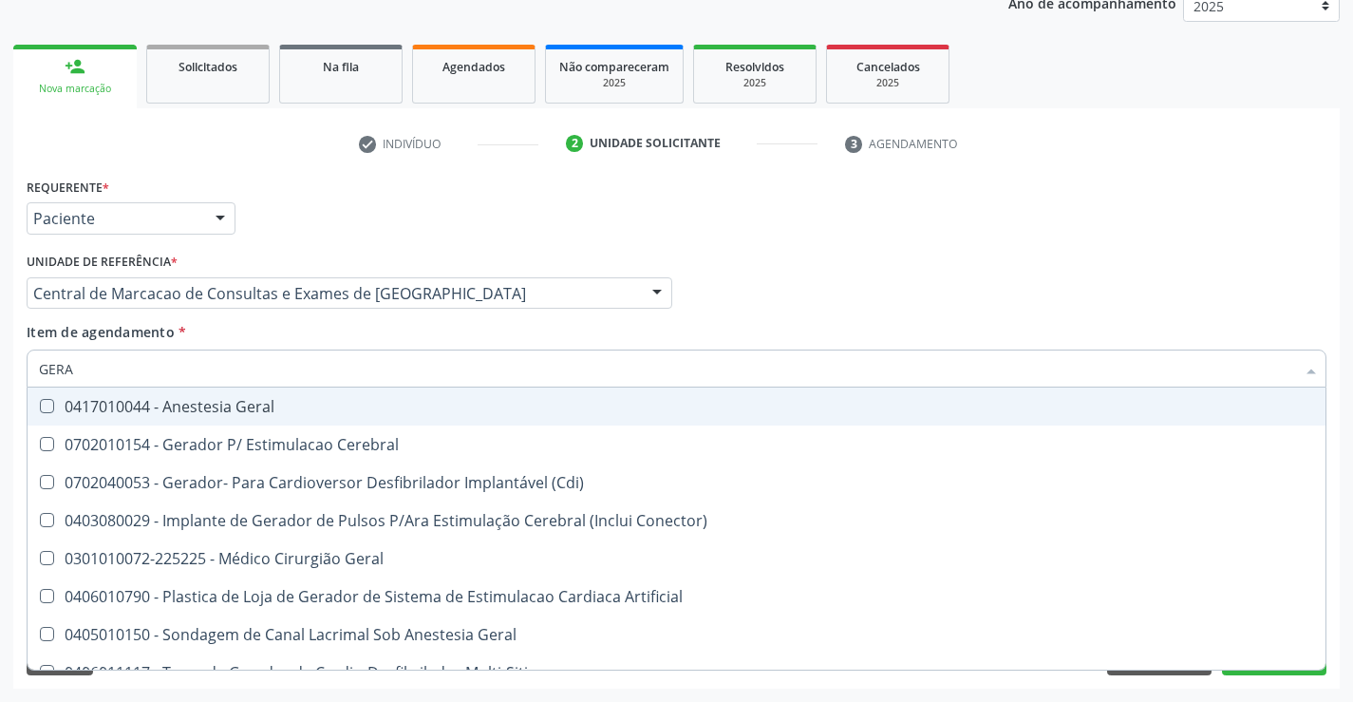
type input "GERAL"
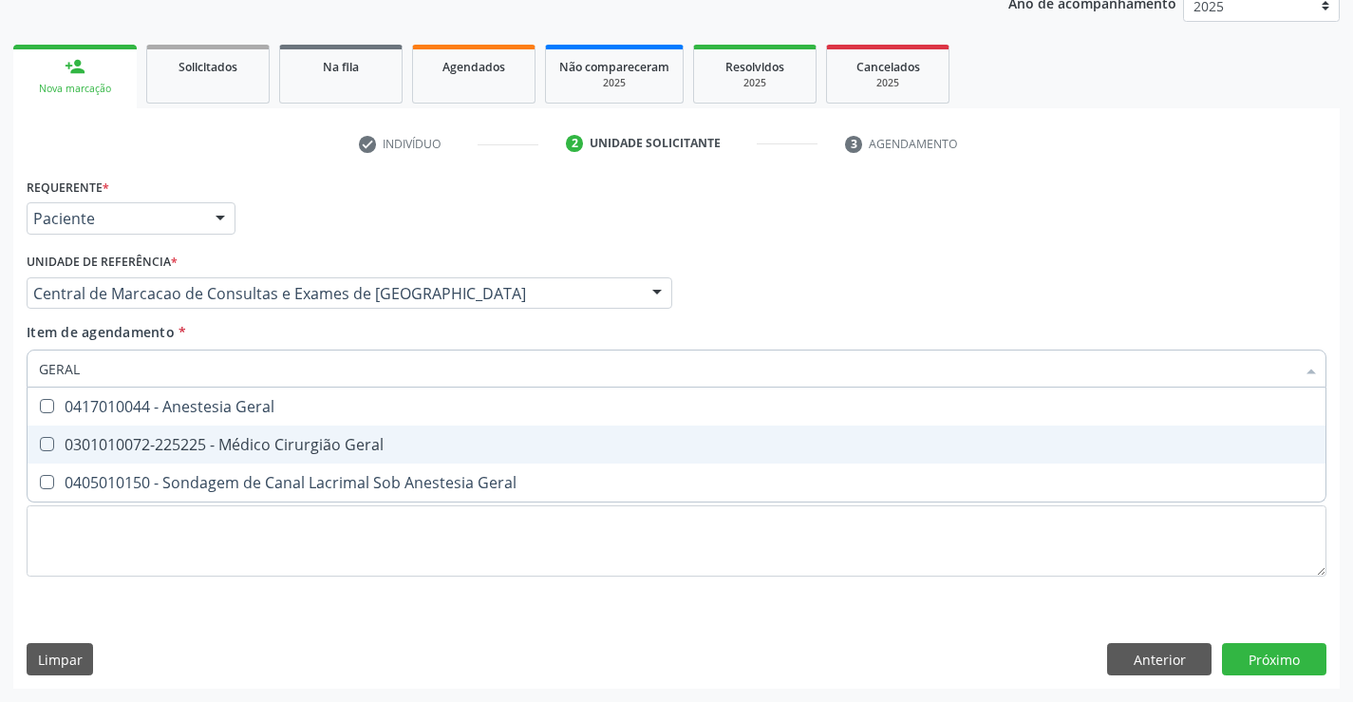
click at [238, 439] on div "0301010072-225225 - Médico Cirurgião Geral" at bounding box center [676, 444] width 1275 height 15
checkbox Geral "true"
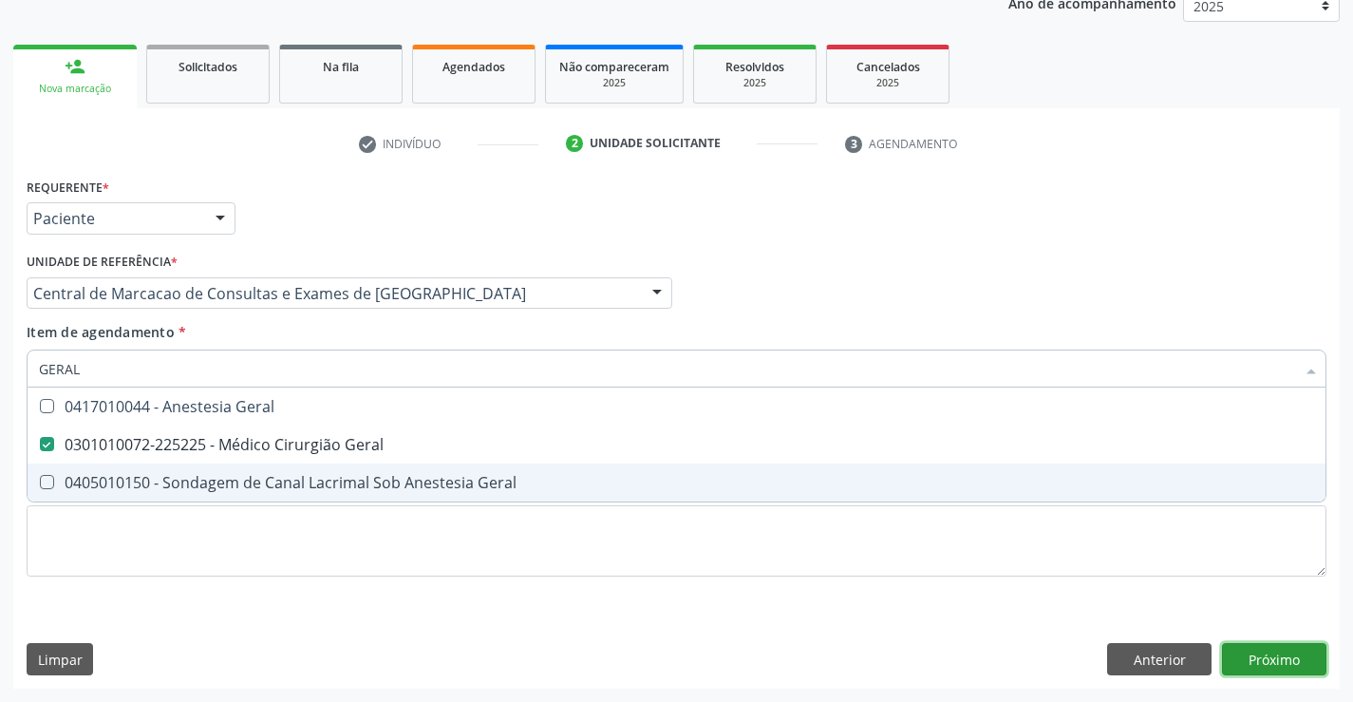
click at [1279, 660] on div "Requerente * Paciente Médico(a) Enfermeiro(a) Paciente Nenhum resultado encontr…" at bounding box center [676, 430] width 1326 height 515
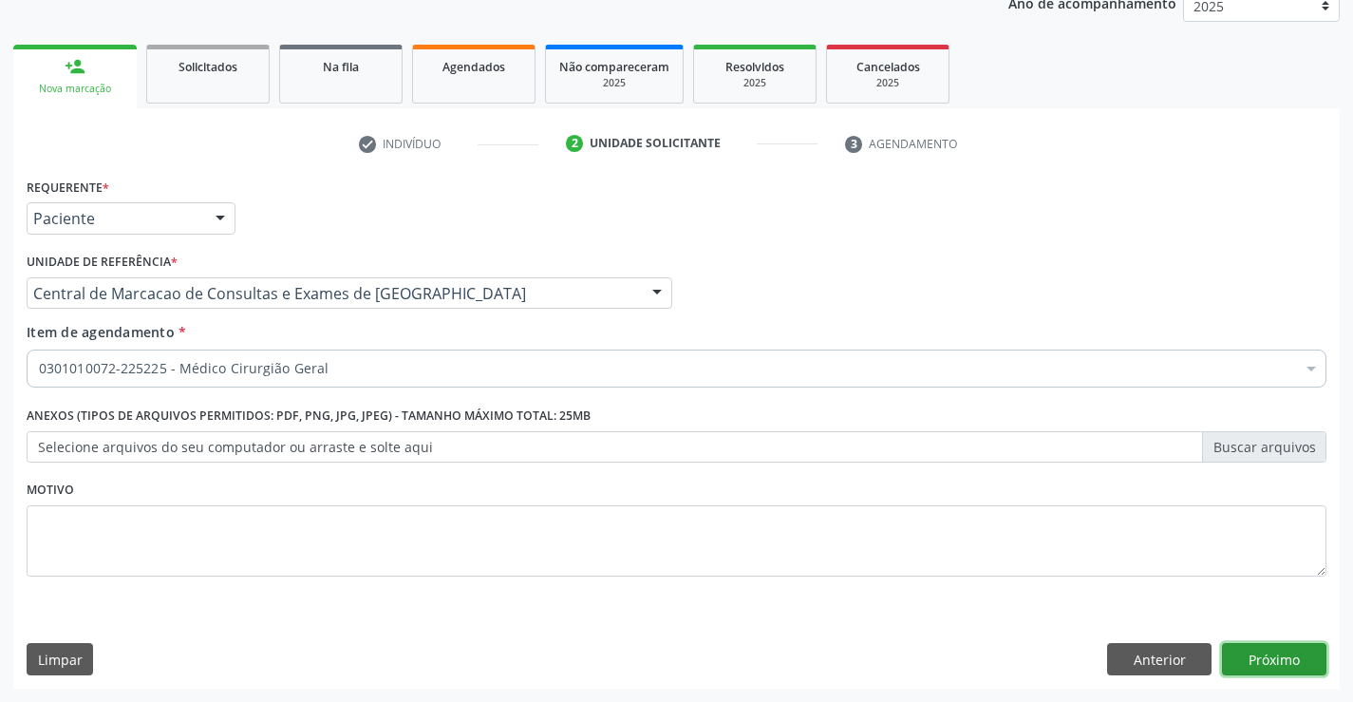
click at [1279, 660] on button "Próximo" at bounding box center [1274, 659] width 104 height 32
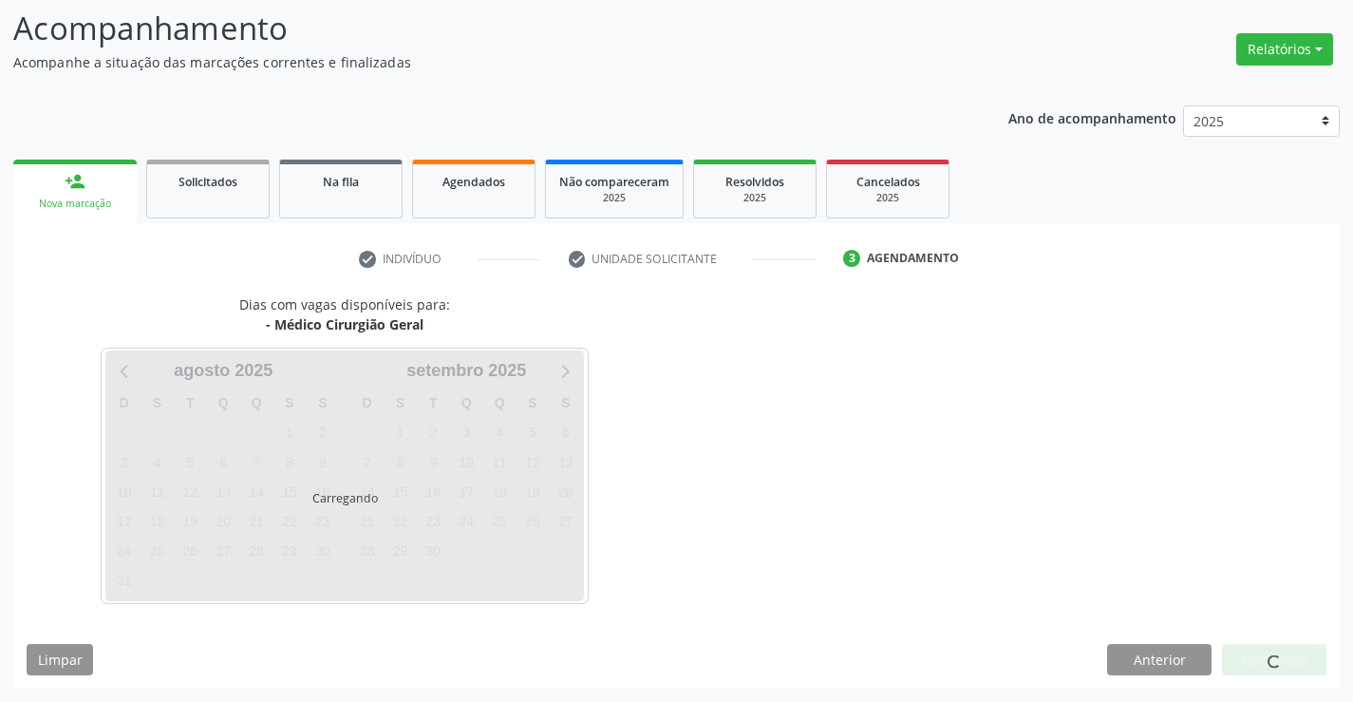
scroll to position [124, 0]
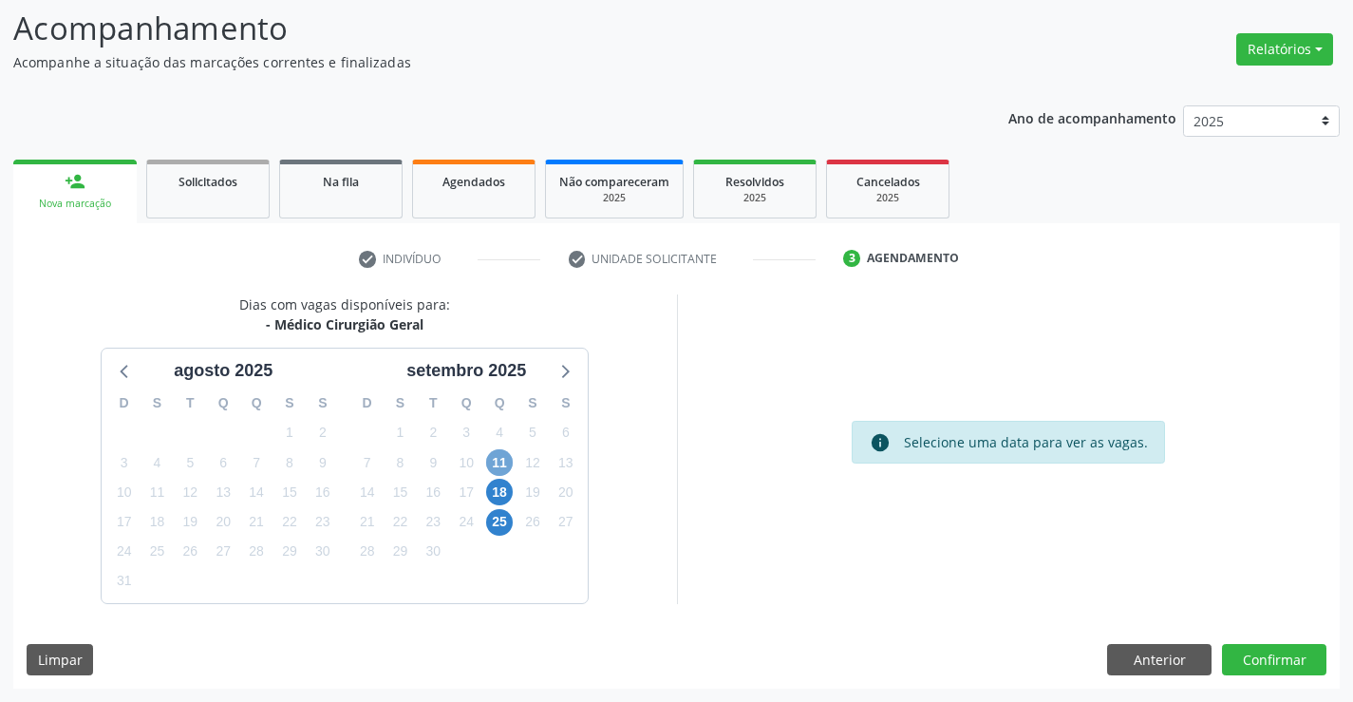
click at [499, 464] on span "11" at bounding box center [499, 462] width 27 height 27
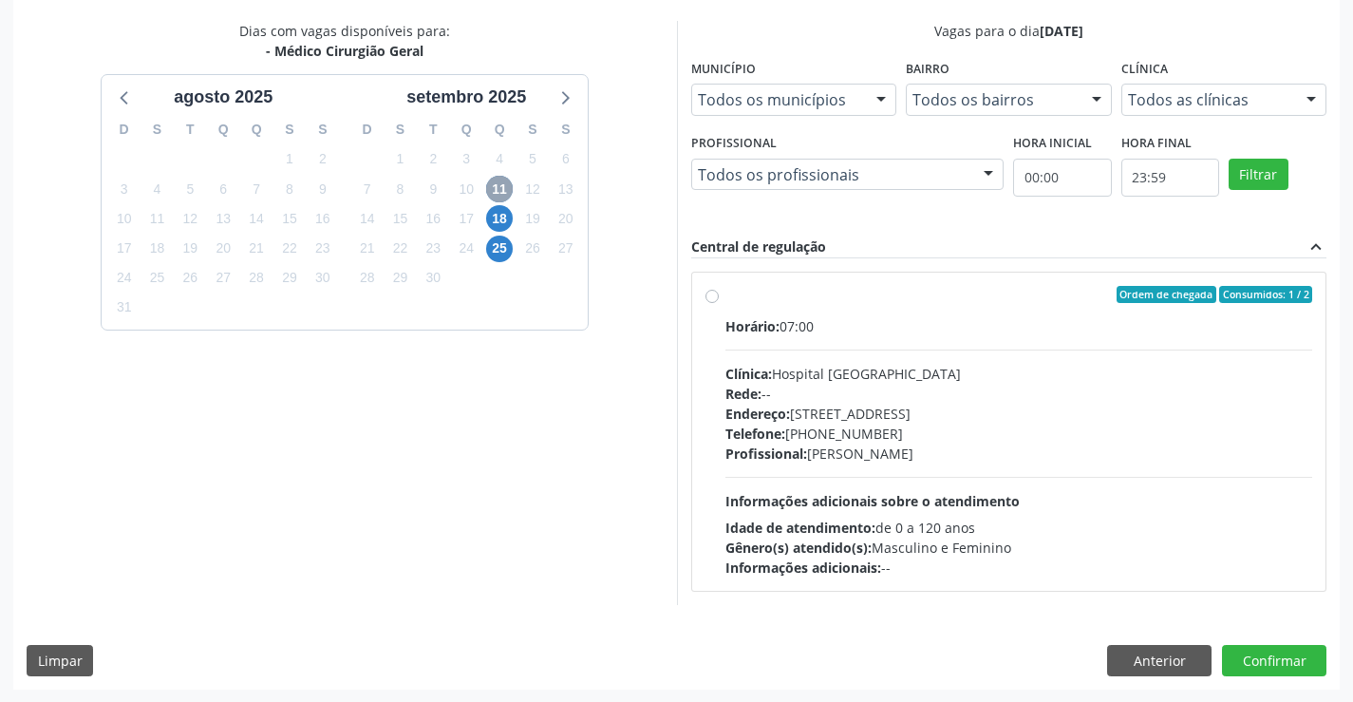
scroll to position [399, 0]
click at [725, 292] on label "Ordem de chegada Consumidos: 1 / 2 Horário: 07:00 Clínica: Hospital [GEOGRAPHIC…" at bounding box center [1019, 430] width 588 height 291
click at [715, 292] on input "Ordem de chegada Consumidos: 1 / 2 Horário: 07:00 Clínica: Hospital [GEOGRAPHIC…" at bounding box center [711, 293] width 13 height 17
radio input "true"
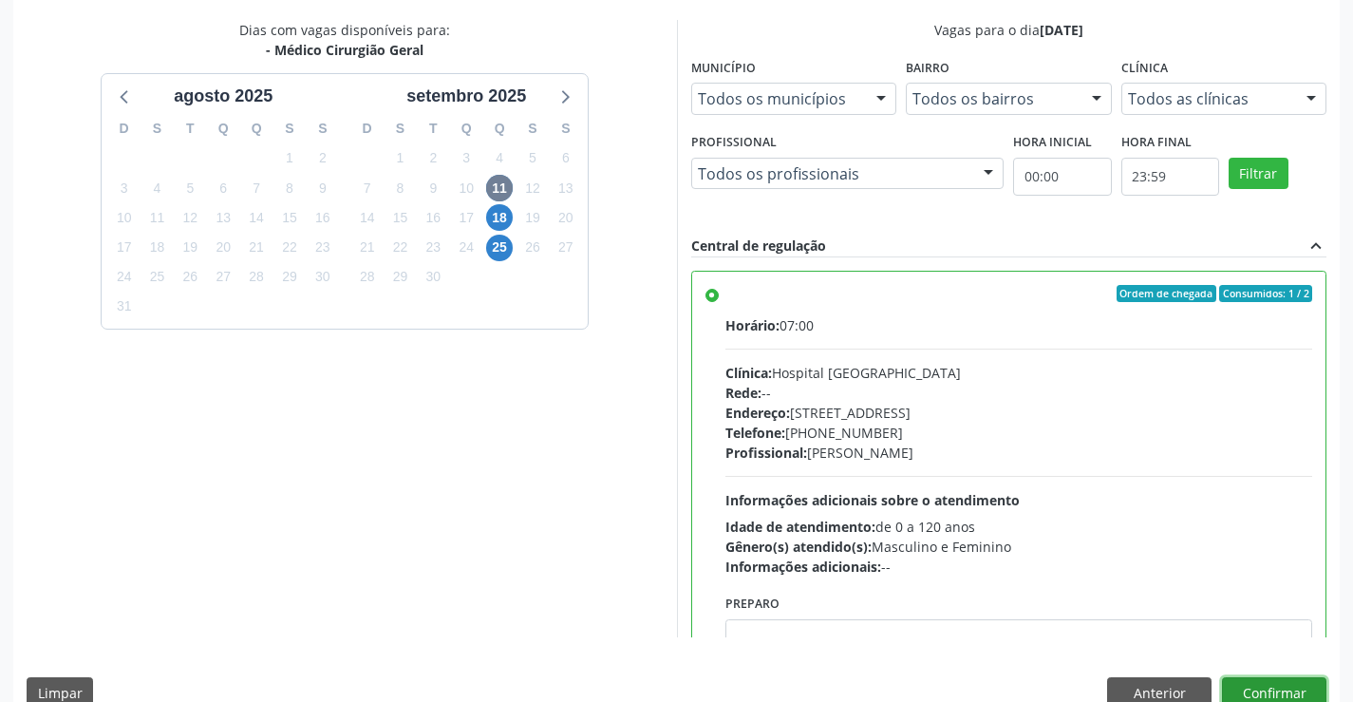
click at [1264, 683] on button "Confirmar" at bounding box center [1274, 693] width 104 height 32
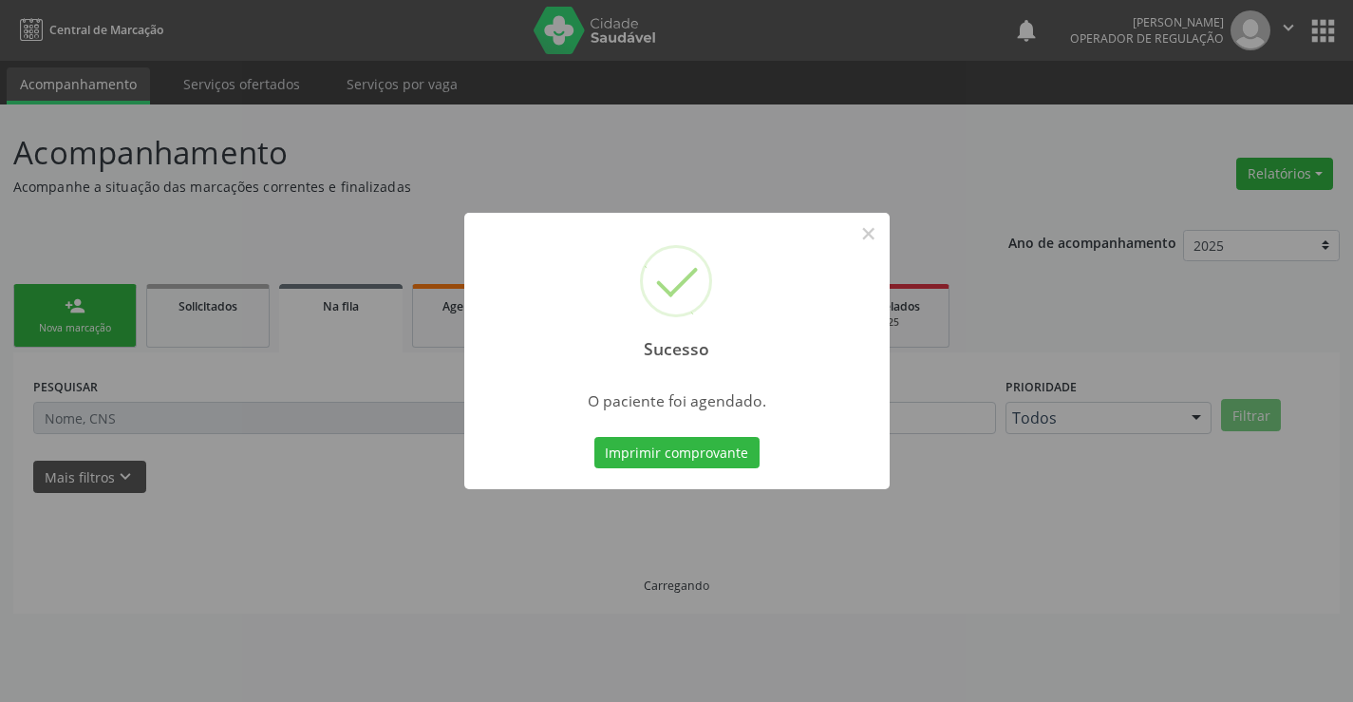
scroll to position [0, 0]
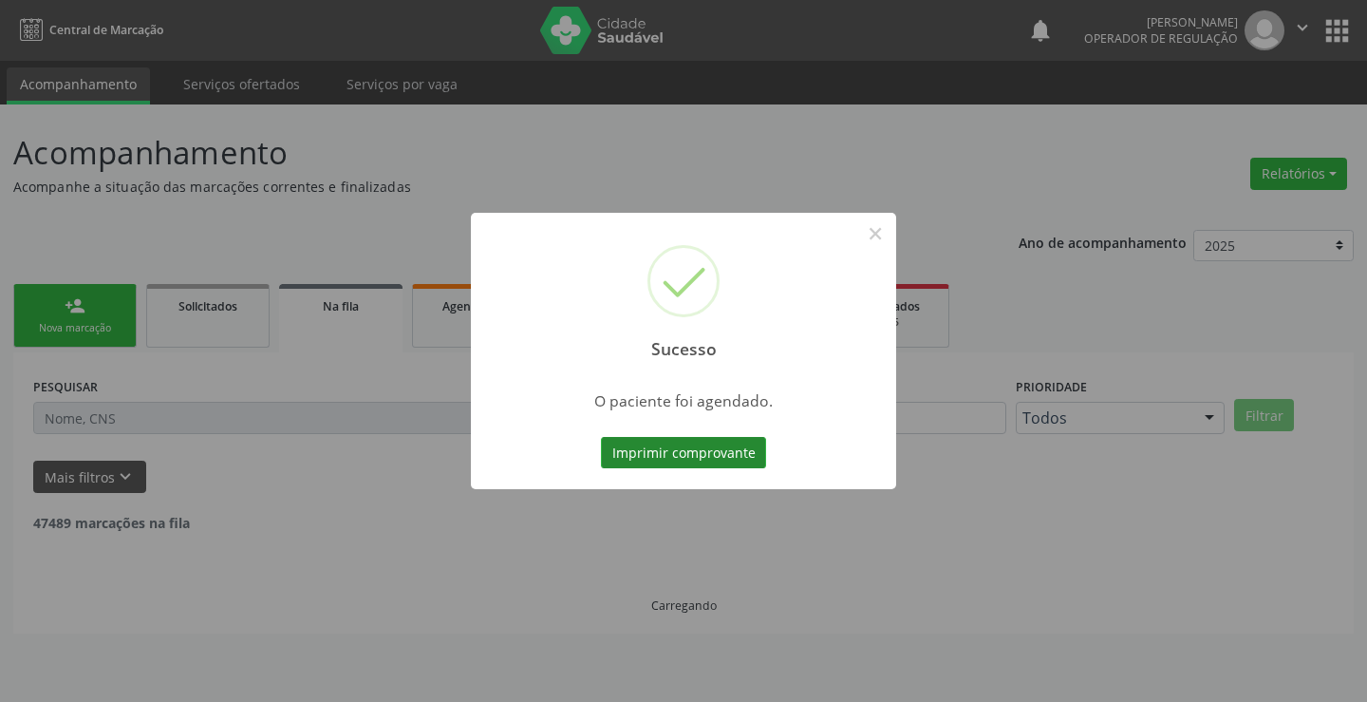
click at [633, 449] on button "Imprimir comprovante" at bounding box center [683, 453] width 165 height 32
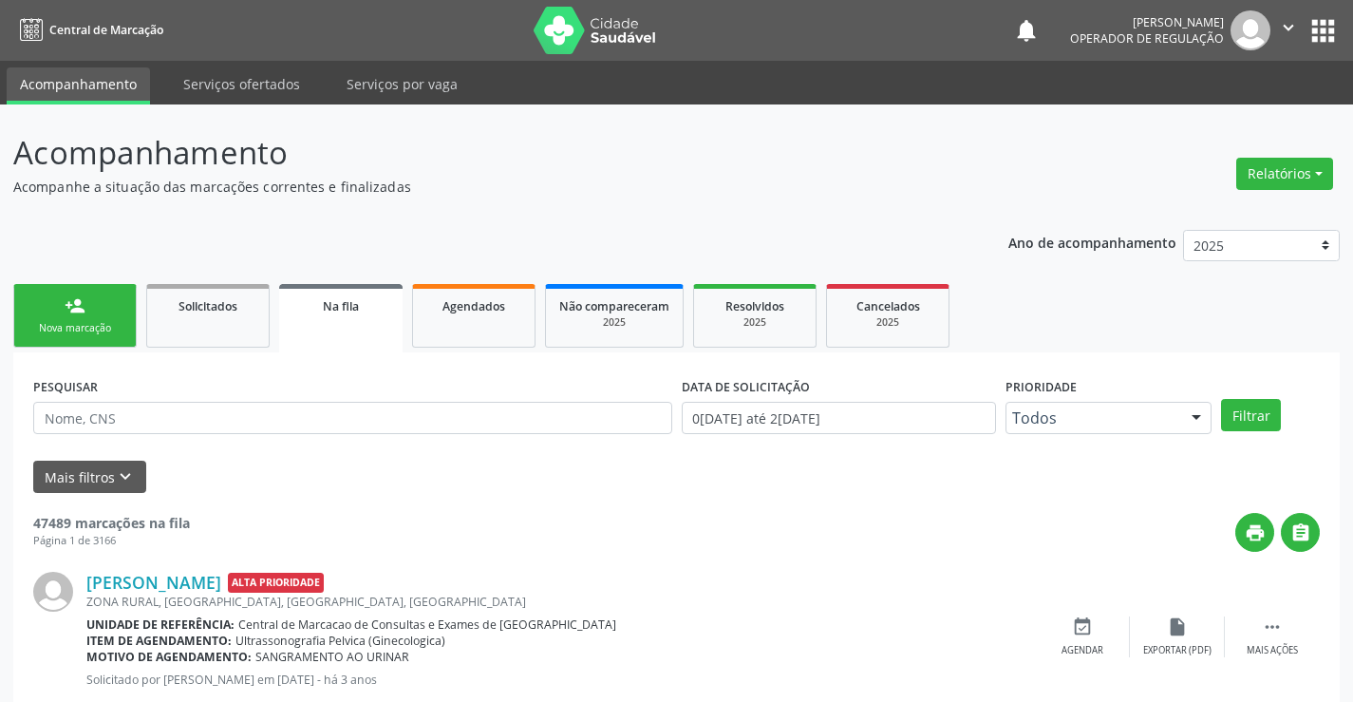
click at [1284, 28] on icon "" at bounding box center [1288, 27] width 21 height 21
click at [1223, 124] on link "Sair" at bounding box center [1239, 116] width 131 height 27
